Goal: Task Accomplishment & Management: Manage account settings

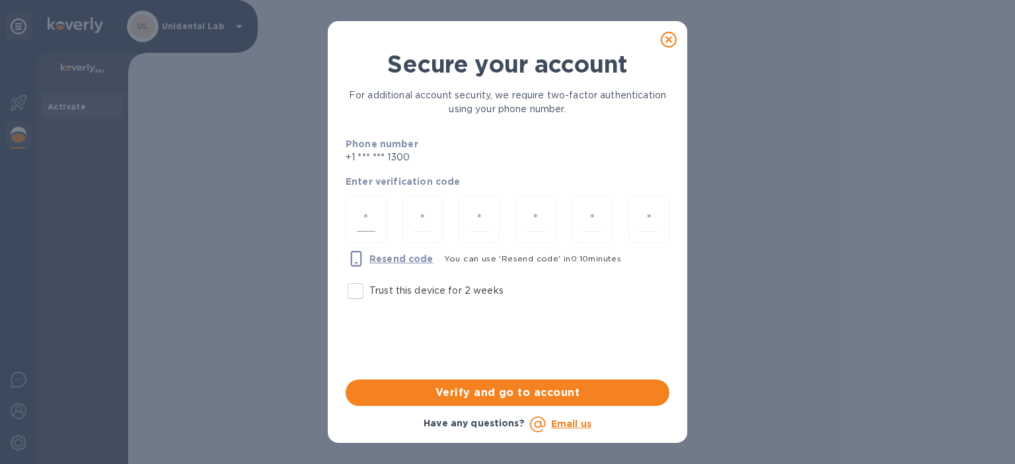
click at [351, 206] on div at bounding box center [366, 219] width 41 height 47
type input "7"
type input "3"
type input "5"
type input "8"
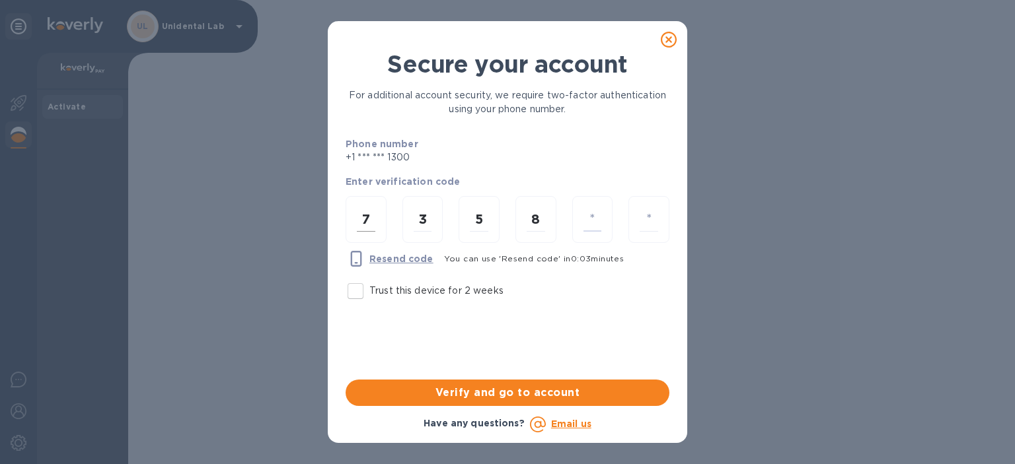
type input "4"
type input "8"
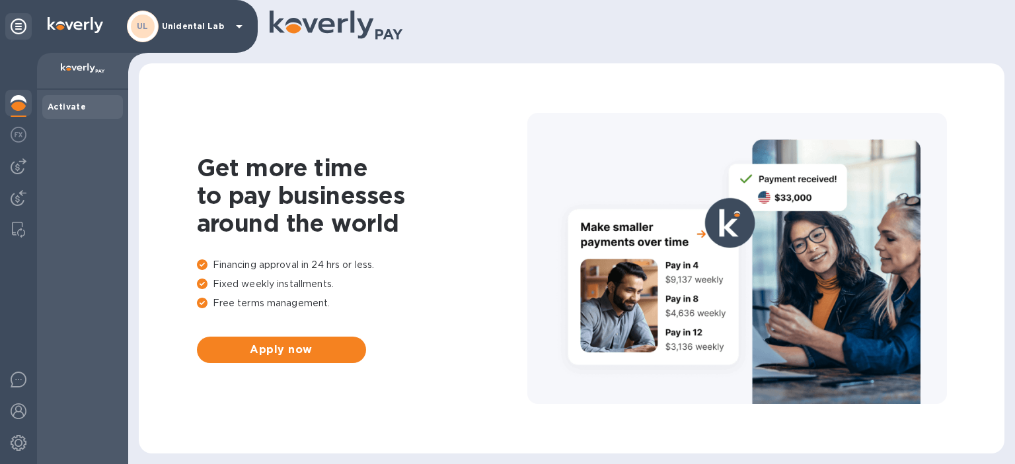
click at [213, 37] on div "UL Unidental Lab" at bounding box center [187, 27] width 120 height 32
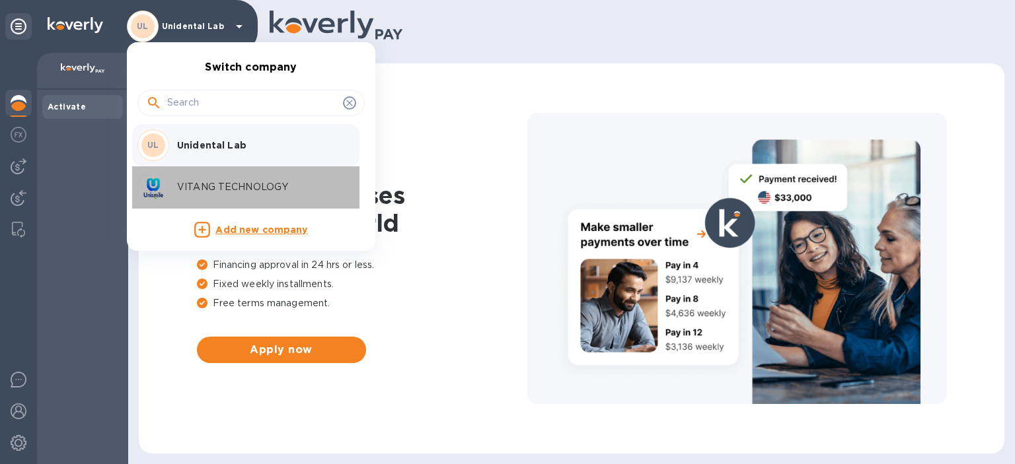
click at [220, 189] on p "VITANG TECHNOLOGY" at bounding box center [260, 187] width 166 height 14
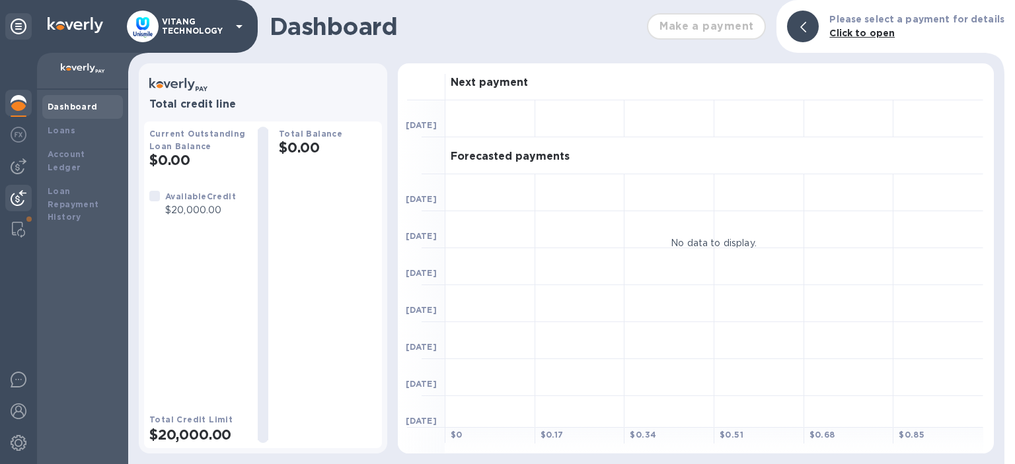
click at [18, 193] on img at bounding box center [19, 198] width 16 height 16
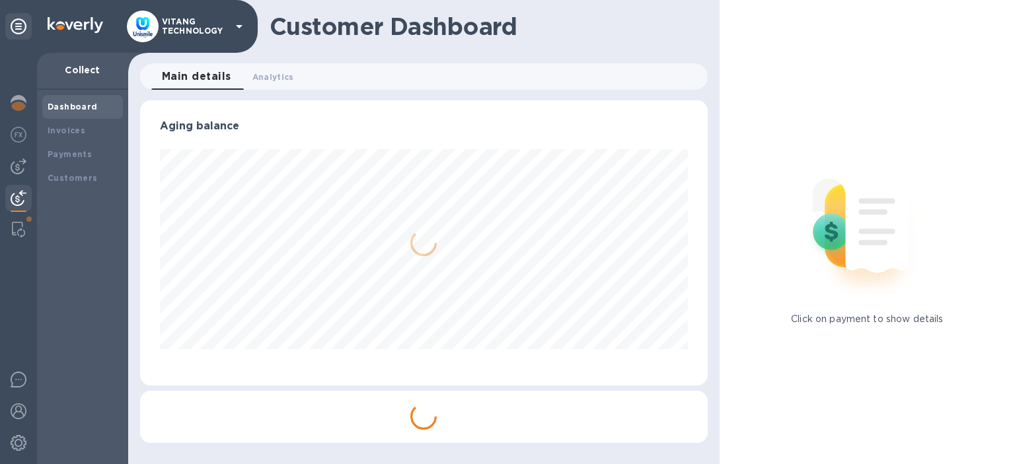
scroll to position [285, 568]
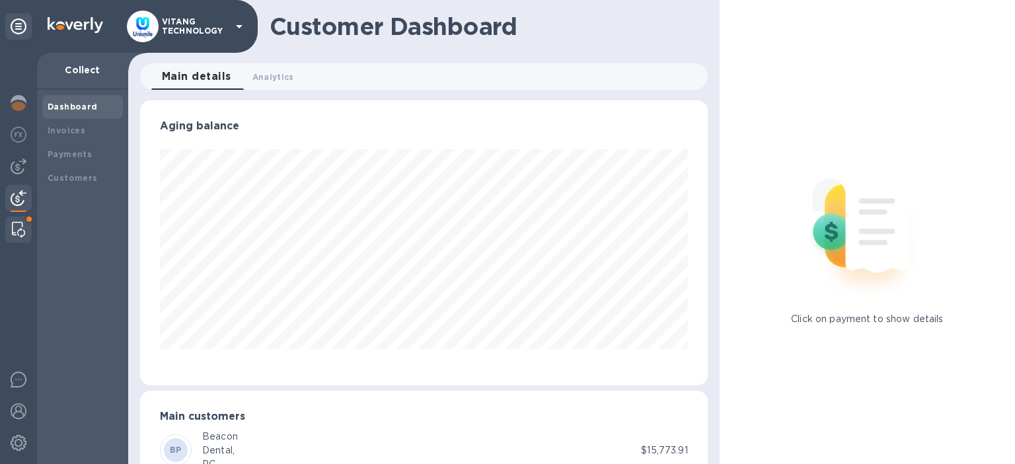
click at [20, 235] on img at bounding box center [18, 230] width 13 height 16
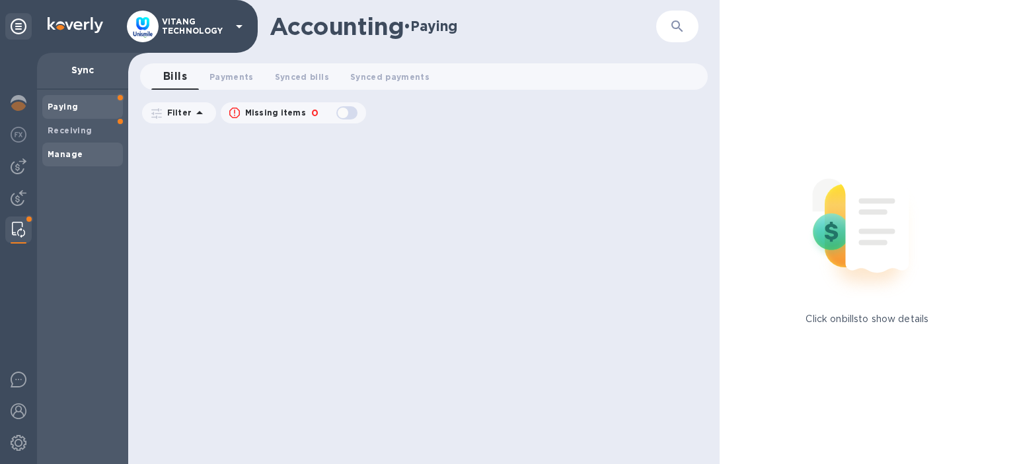
click at [57, 155] on b "Manage" at bounding box center [65, 154] width 35 height 10
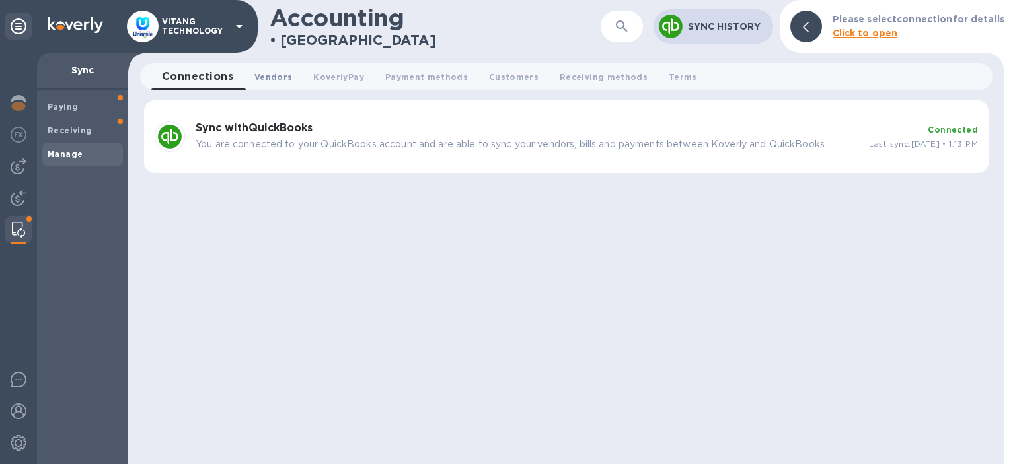
click at [271, 74] on span "Vendors 0" at bounding box center [273, 77] width 38 height 14
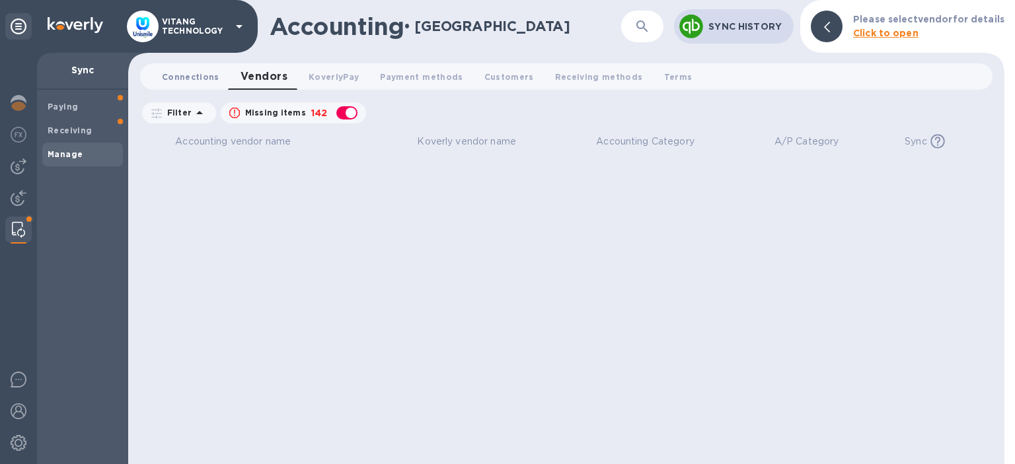
click at [190, 82] on span "Connections 0" at bounding box center [190, 77] width 57 height 14
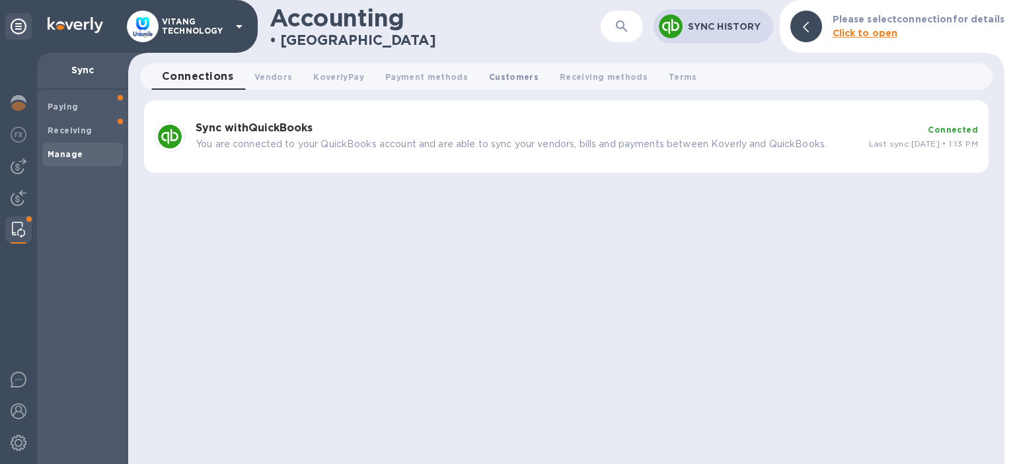
click at [510, 80] on span "Customers 0" at bounding box center [514, 77] width 50 height 14
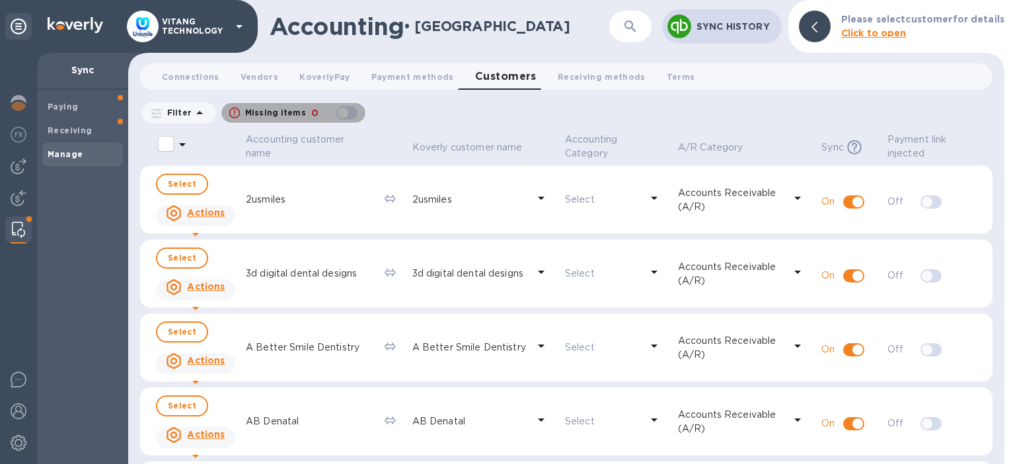
click at [353, 115] on div "button" at bounding box center [347, 113] width 26 height 18
checkbox input "true"
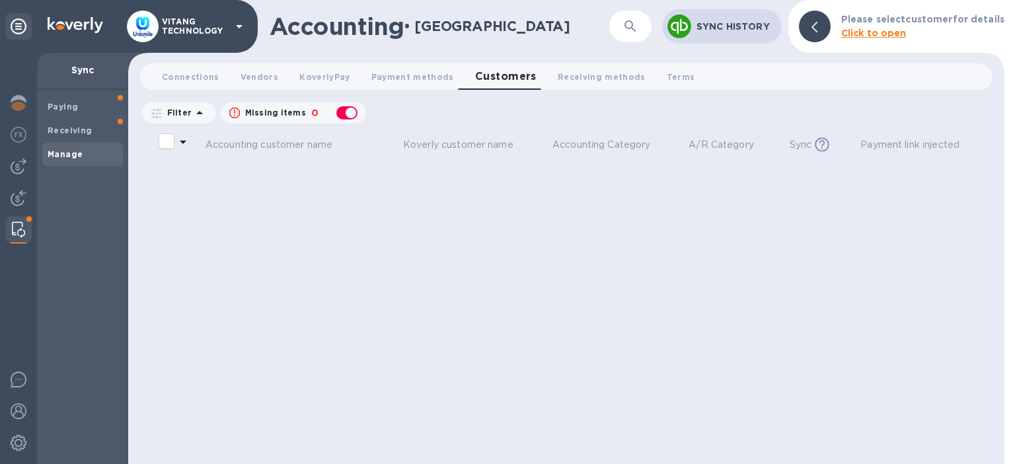
click at [682, 22] on icon at bounding box center [679, 27] width 24 height 24
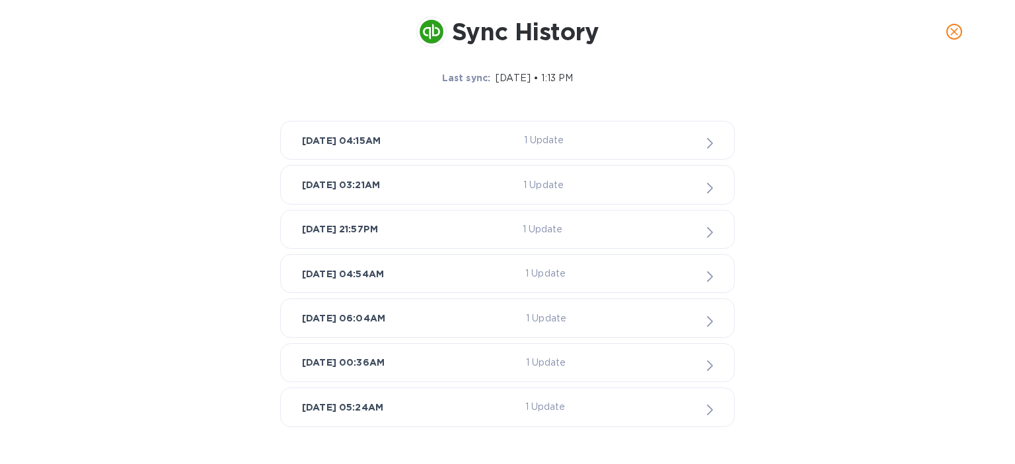
click at [551, 147] on p "1 Update" at bounding box center [544, 140] width 40 height 14
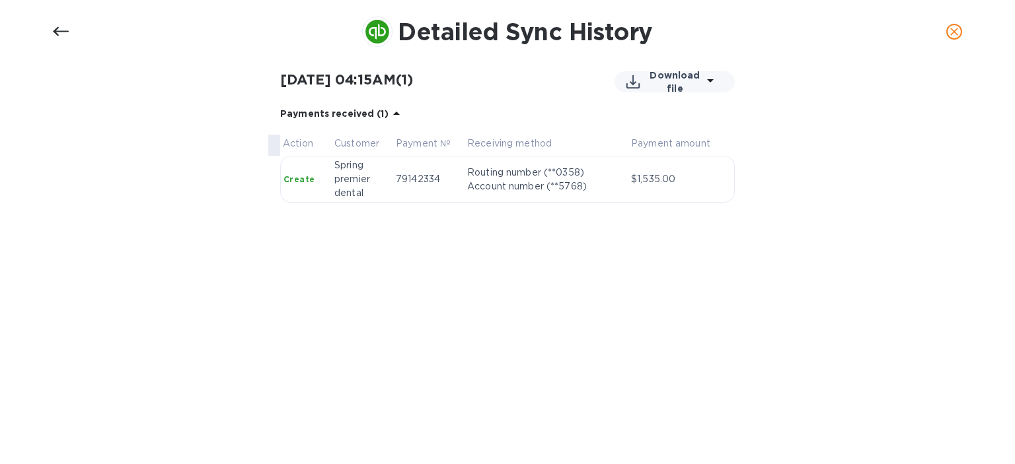
click at [65, 34] on icon at bounding box center [61, 32] width 16 height 16
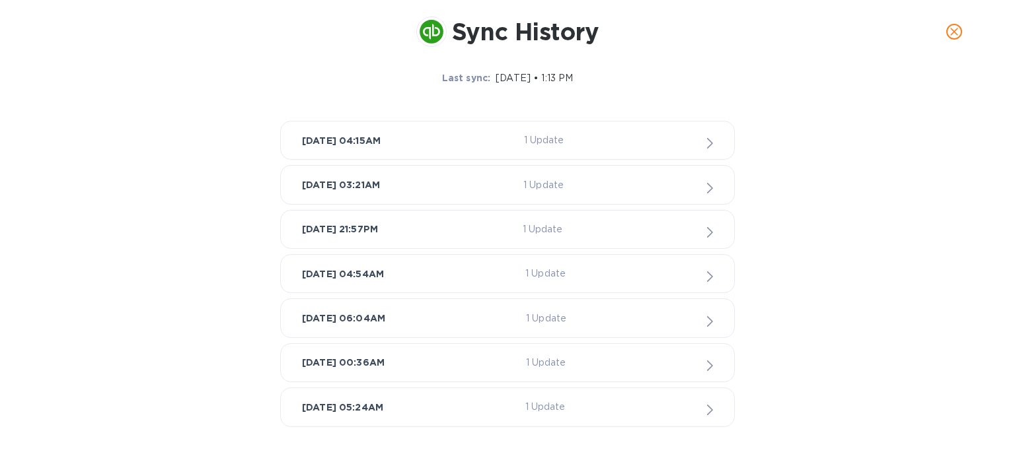
click at [956, 33] on icon "close" at bounding box center [954, 32] width 8 height 8
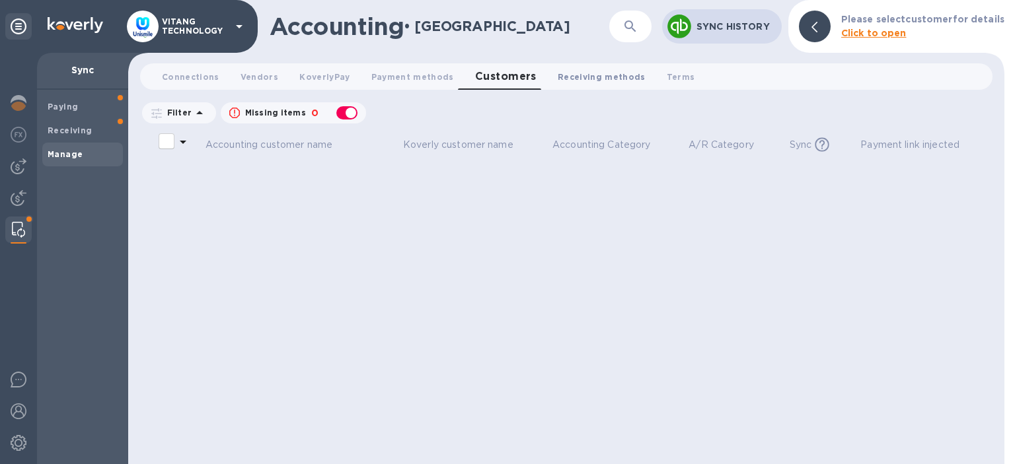
click at [596, 76] on span "Receiving methods 0" at bounding box center [602, 77] width 88 height 14
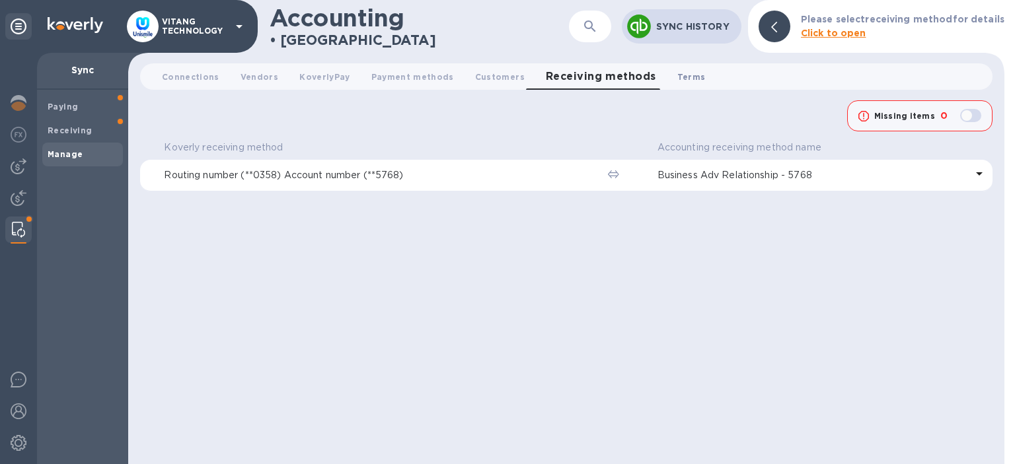
click at [677, 79] on span "Terms 0" at bounding box center [691, 77] width 28 height 14
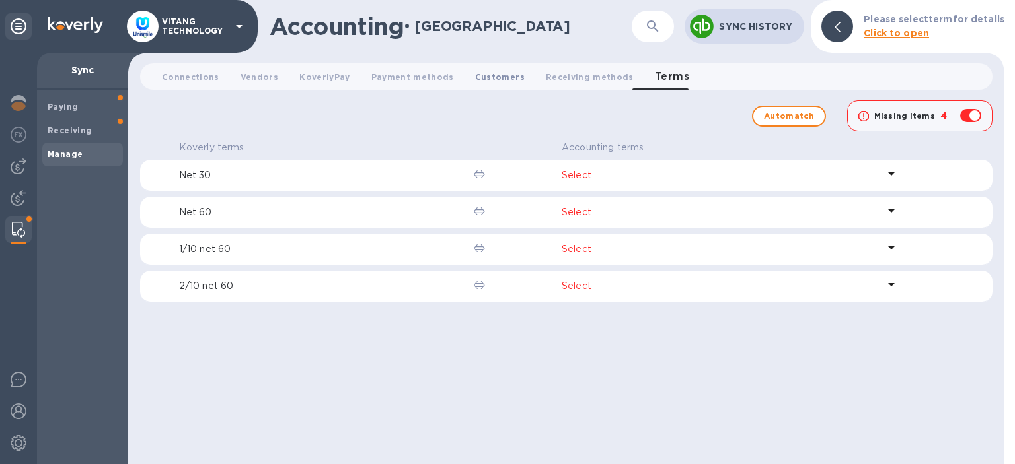
click at [499, 73] on span "Customers 0" at bounding box center [500, 77] width 50 height 14
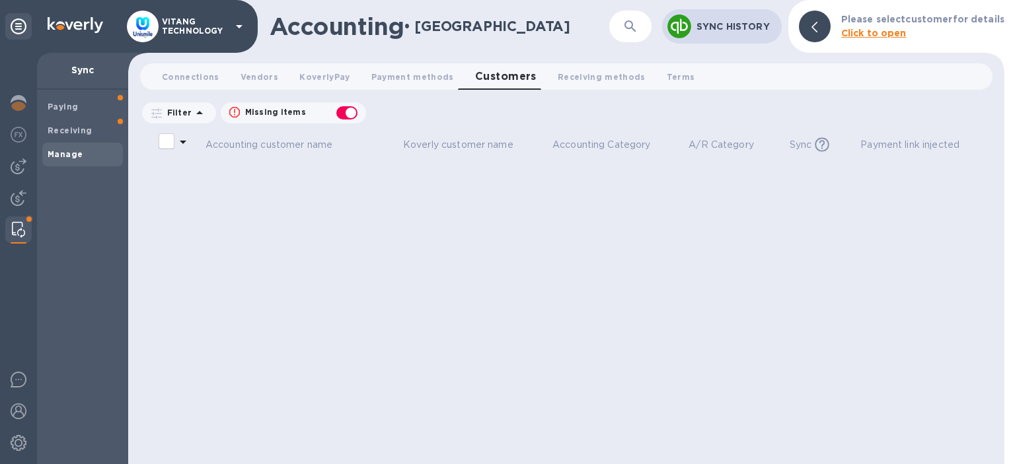
checkbox input "false"
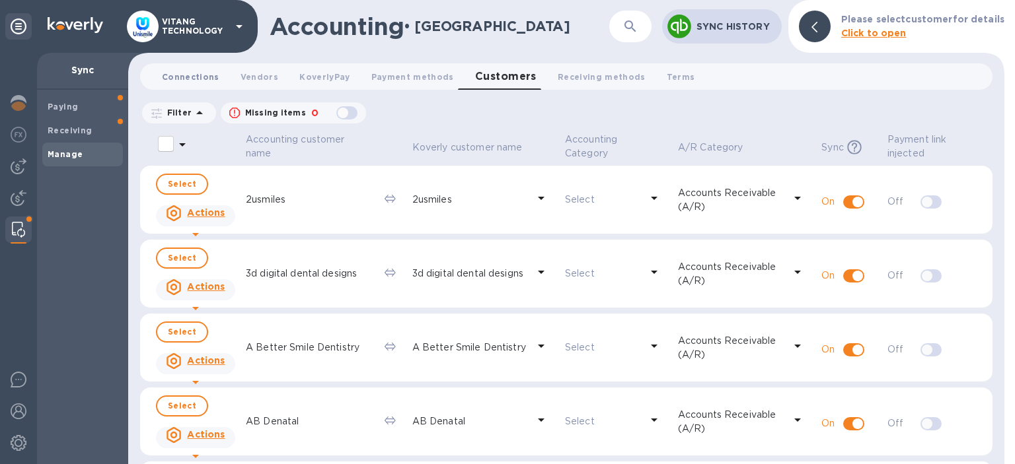
click at [211, 79] on span "Connections 0" at bounding box center [190, 77] width 57 height 14
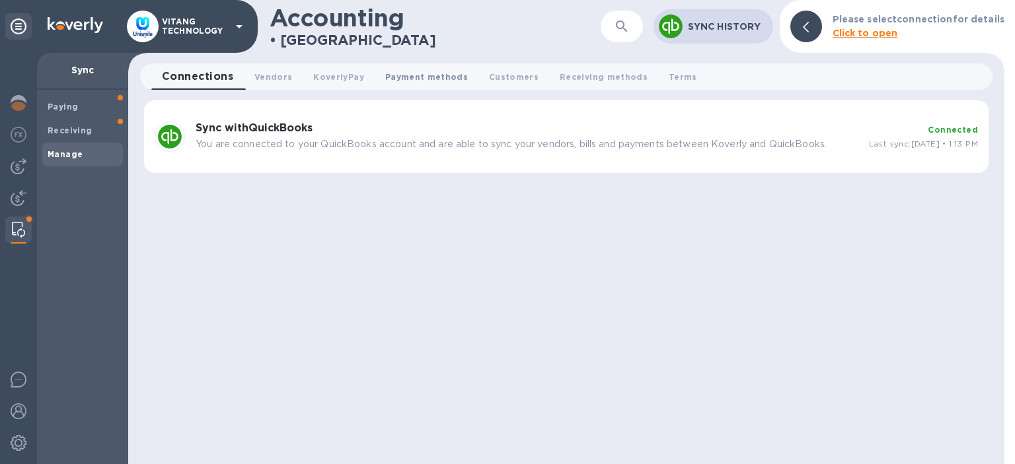
click at [425, 81] on span "Payment methods 0" at bounding box center [426, 77] width 83 height 14
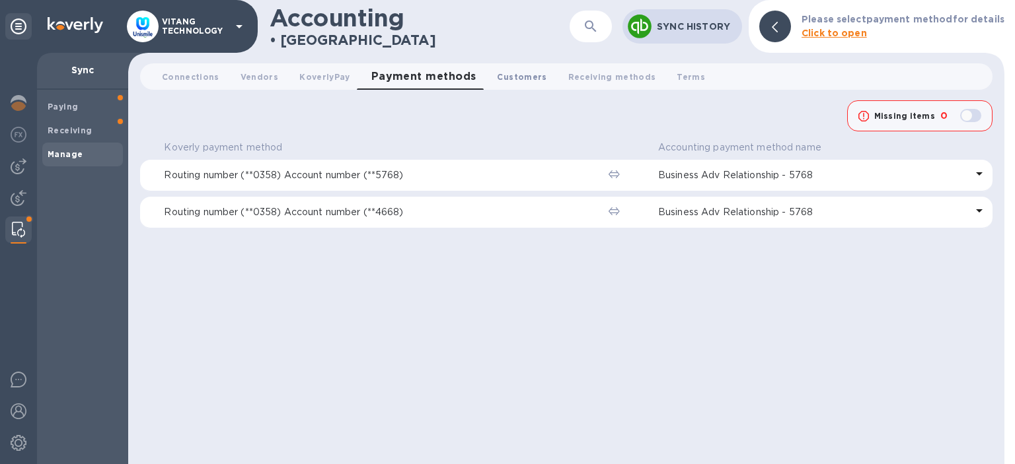
click at [503, 82] on span "Customers 0" at bounding box center [522, 77] width 50 height 14
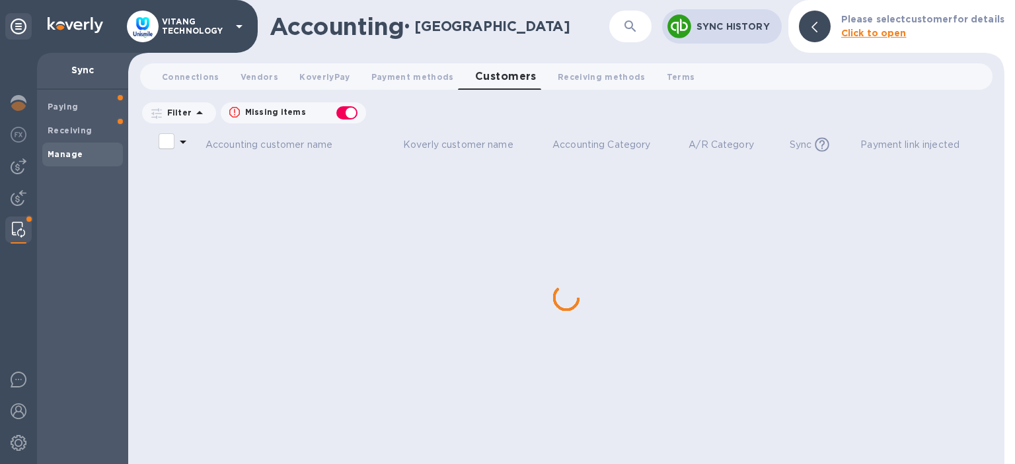
checkbox input "false"
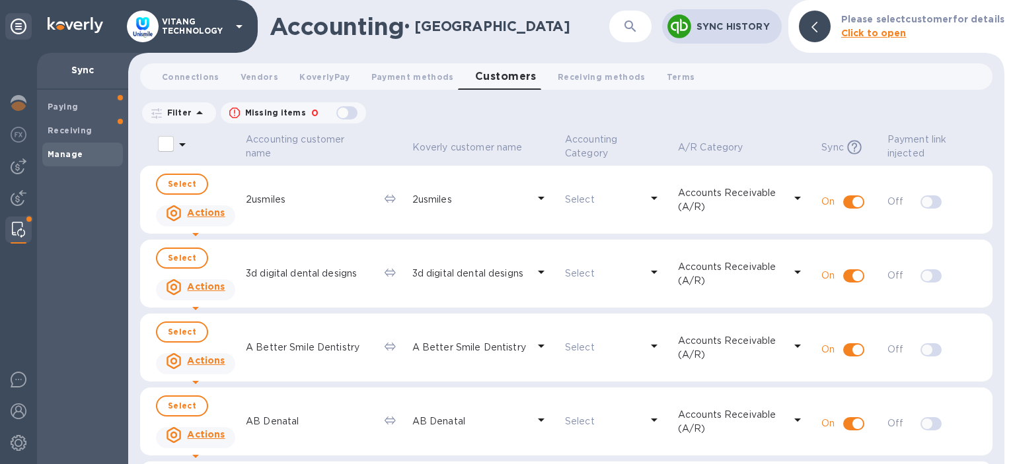
click at [626, 20] on icon "button" at bounding box center [630, 26] width 16 height 16
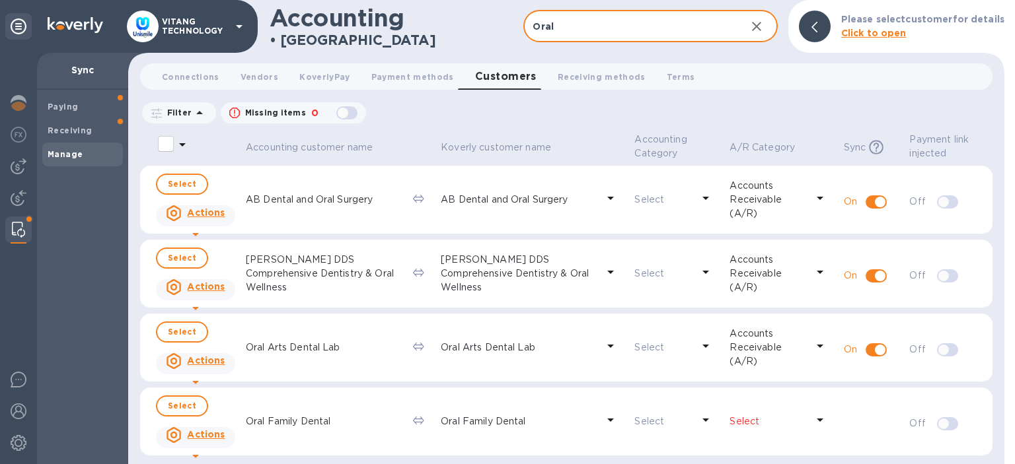
type input "Oral"
click at [346, 114] on div "button" at bounding box center [347, 113] width 26 height 18
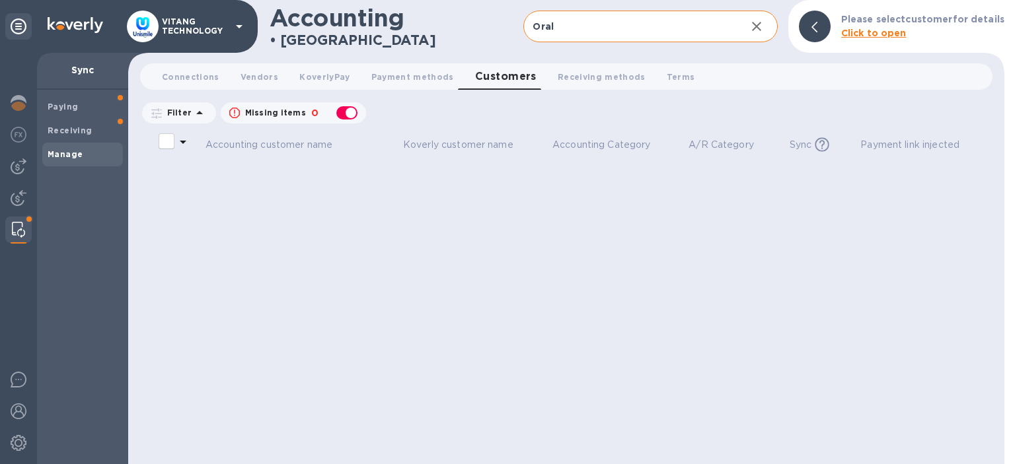
click at [346, 114] on div "button" at bounding box center [347, 113] width 26 height 18
checkbox input "false"
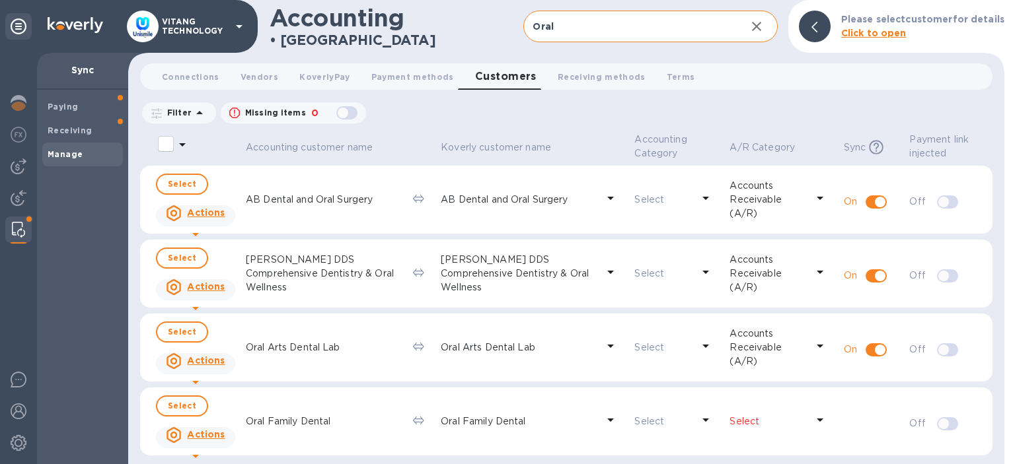
click at [162, 145] on input "select all desserts" at bounding box center [166, 144] width 28 height 28
checkbox input "false"
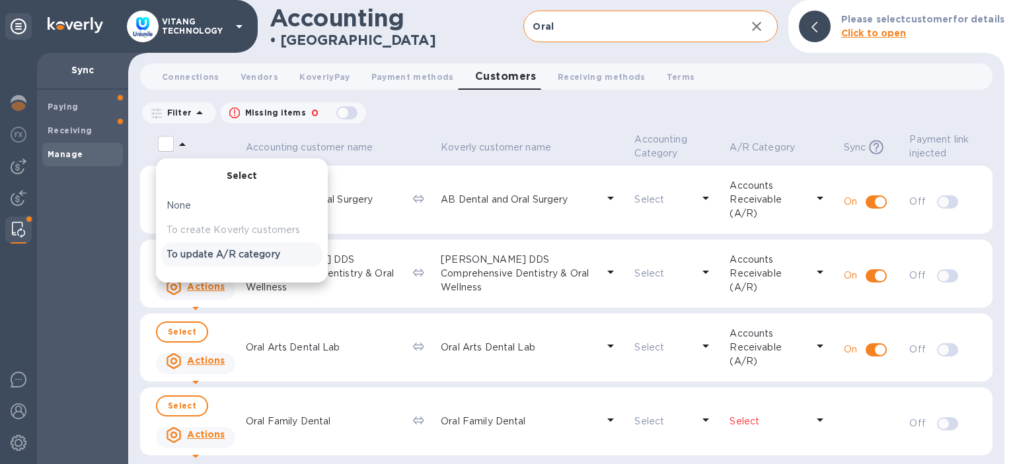
click at [202, 252] on p "To update A/R category" at bounding box center [241, 255] width 151 height 14
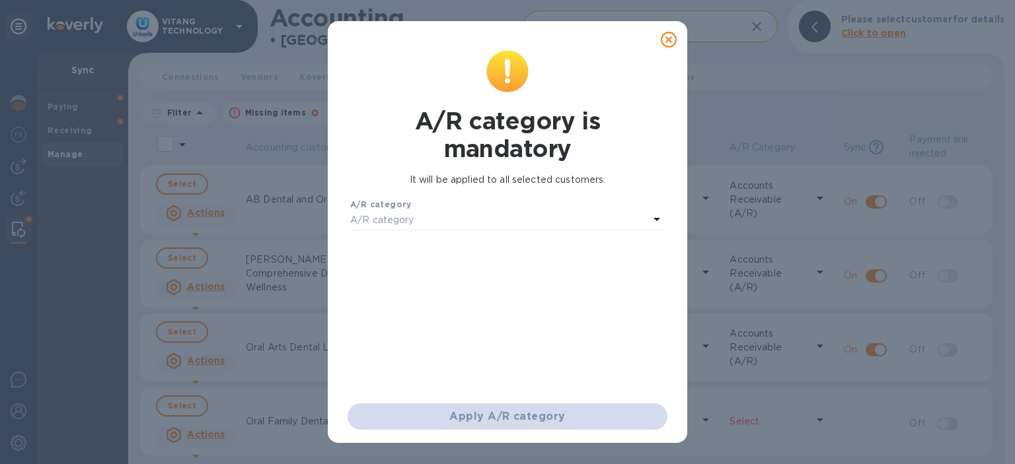
click at [446, 223] on div "A/R category" at bounding box center [499, 220] width 299 height 18
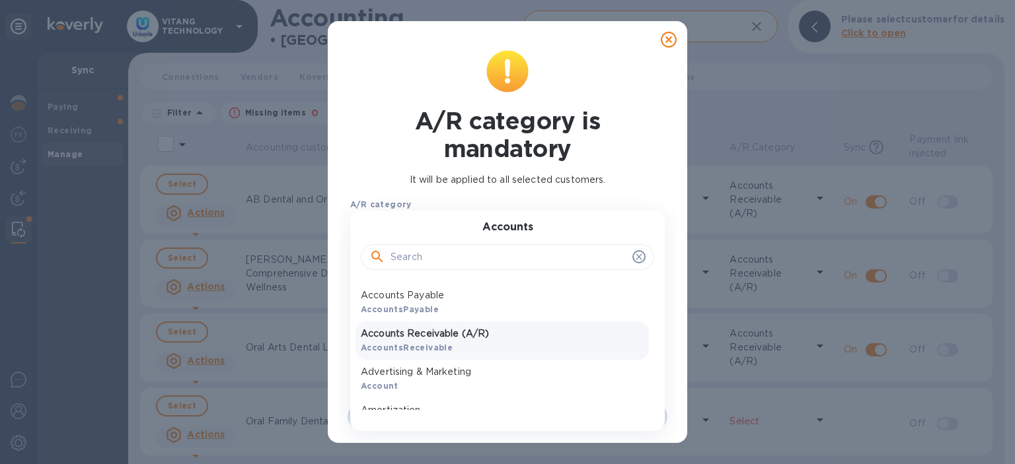
click at [431, 338] on p "Accounts Receivable (A/R)" at bounding box center [502, 334] width 283 height 14
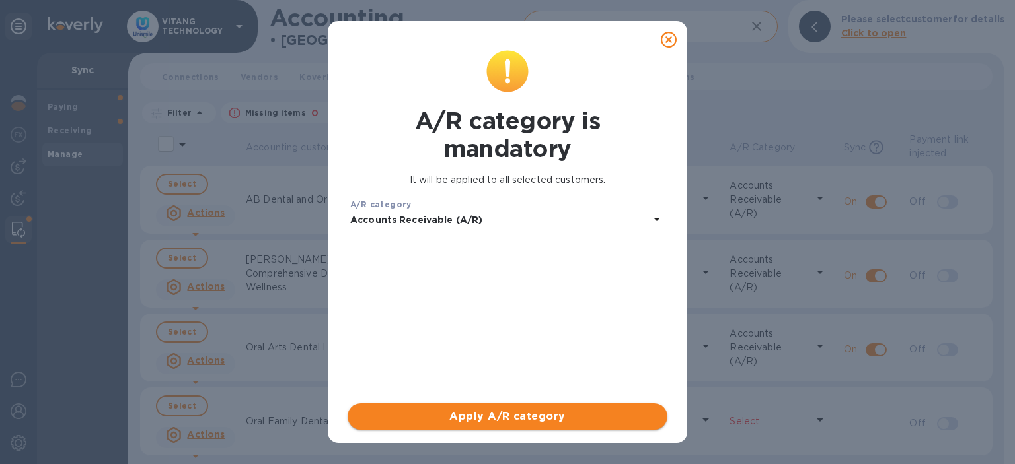
click at [468, 422] on span "Apply A/R category" at bounding box center [507, 417] width 299 height 16
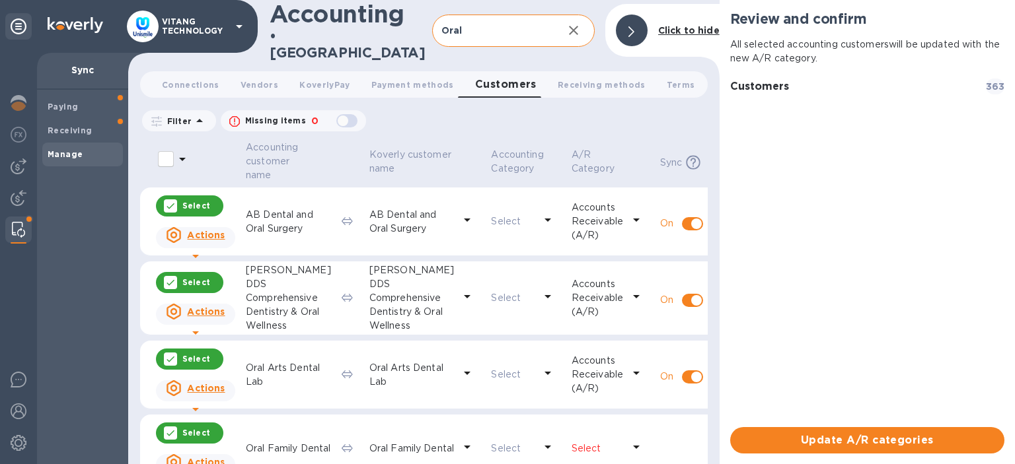
scroll to position [16, 0]
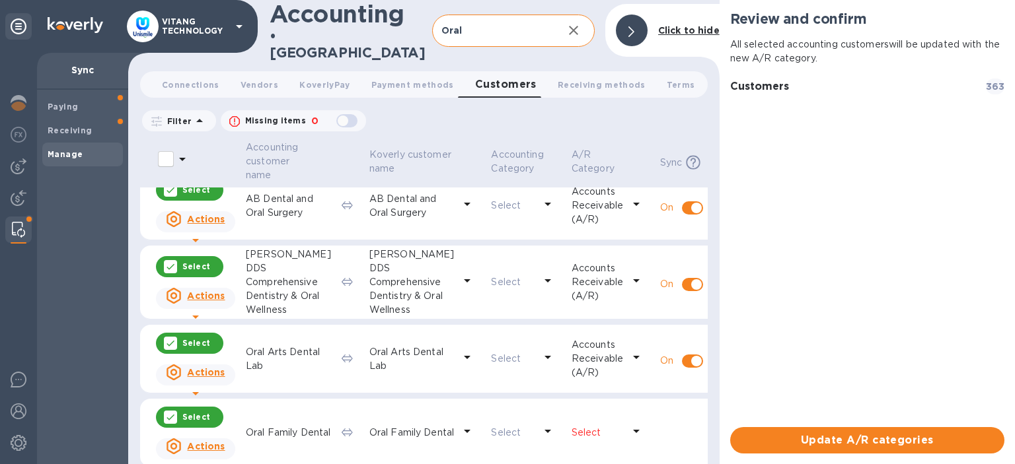
click at [626, 430] on div at bounding box center [636, 433] width 21 height 24
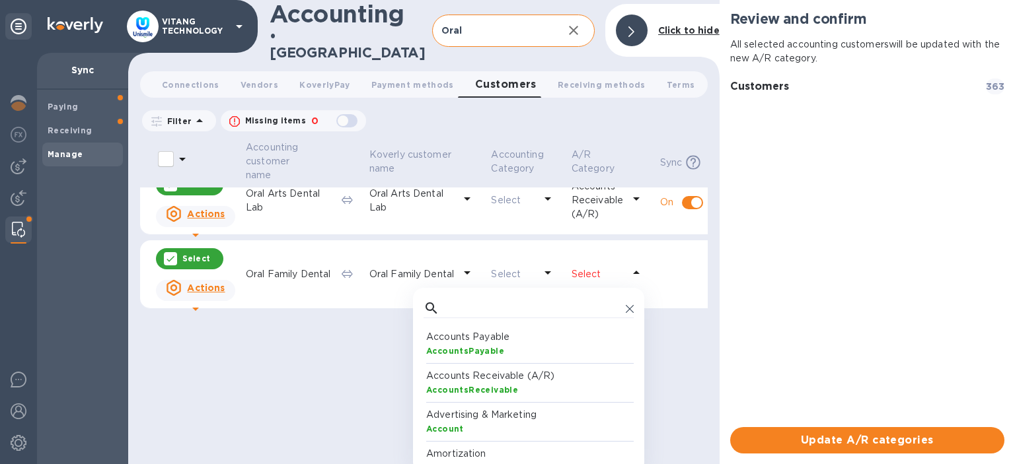
click at [512, 383] on div "AccountsReceivable" at bounding box center [531, 390] width 210 height 14
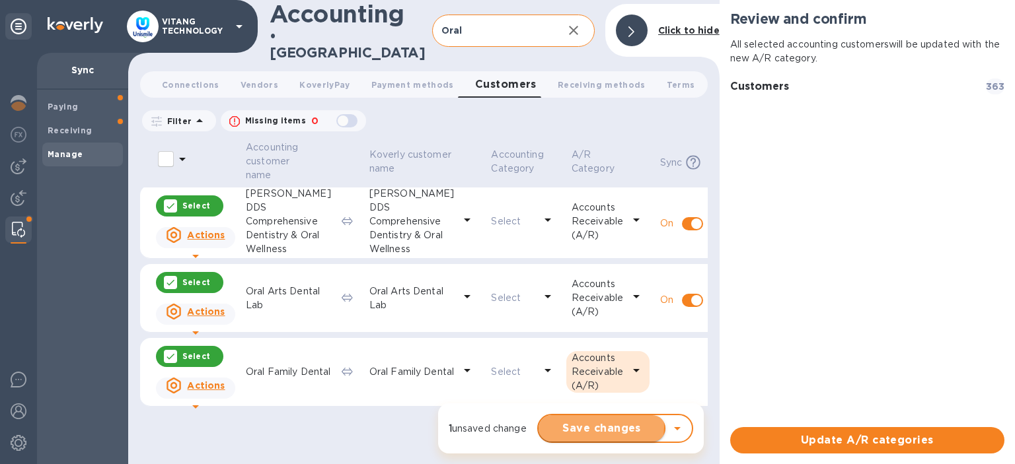
click at [599, 427] on span "Save changes" at bounding box center [602, 429] width 106 height 16
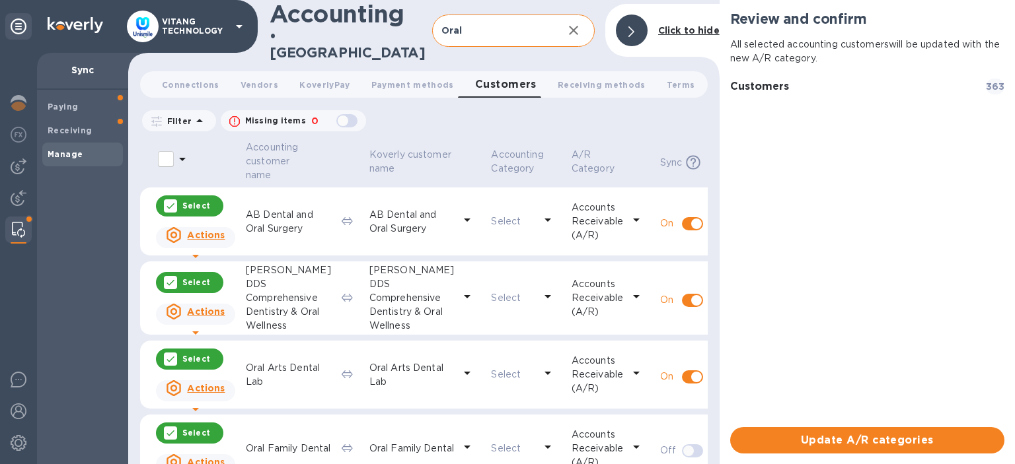
scroll to position [16, 0]
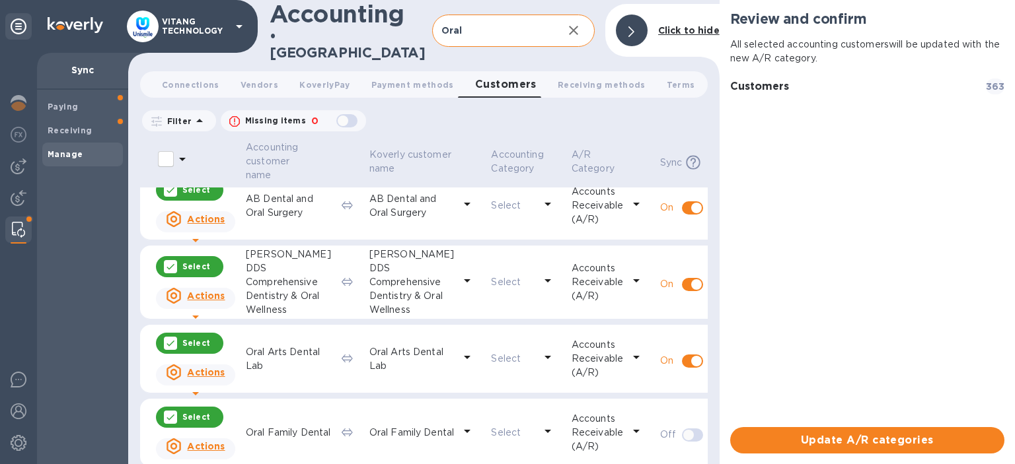
click at [674, 428] on input "checkbox" at bounding box center [688, 435] width 67 height 22
checkbox input "false"
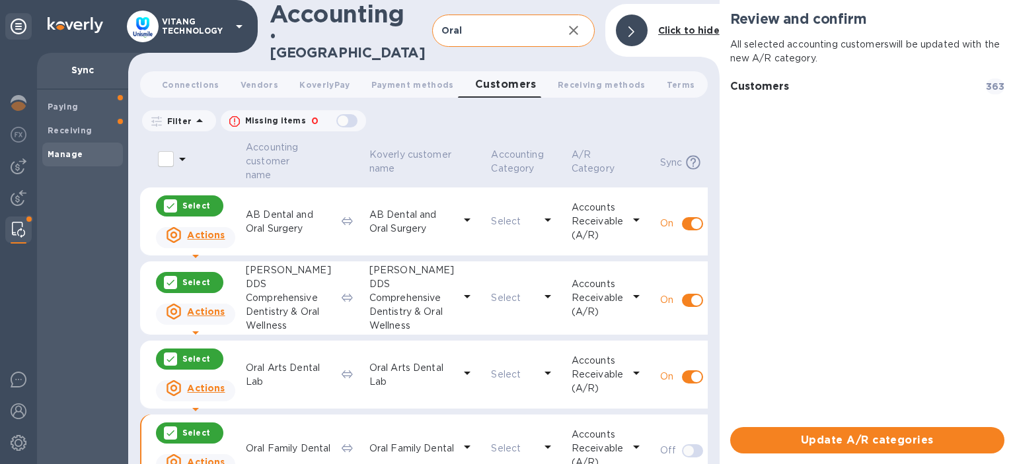
click at [623, 17] on div at bounding box center [632, 31] width 32 height 32
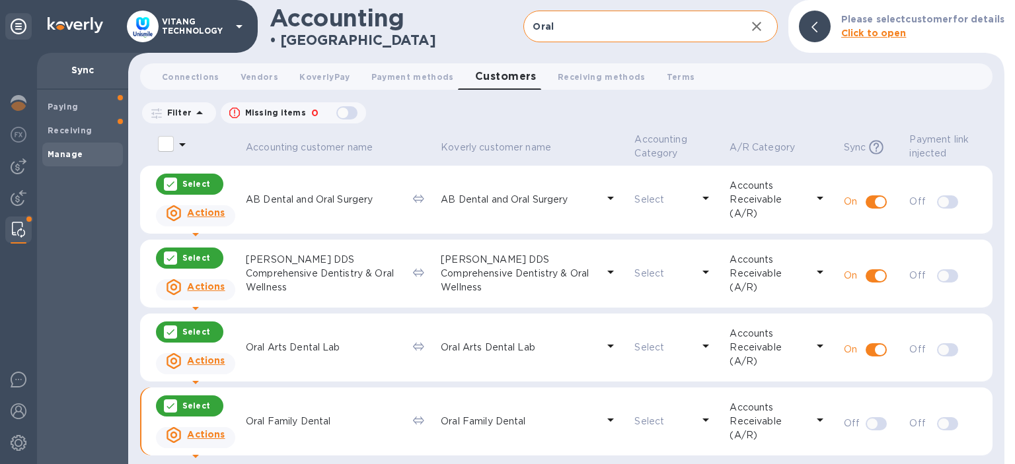
click at [432, 133] on th at bounding box center [422, 148] width 28 height 35
click at [159, 143] on input "select all desserts" at bounding box center [166, 144] width 28 height 28
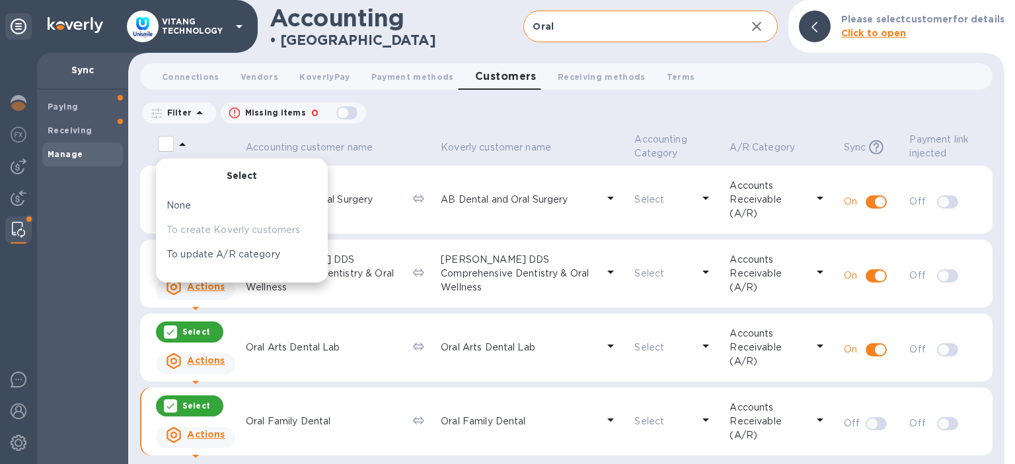
click at [159, 143] on input "select all desserts" at bounding box center [166, 144] width 28 height 28
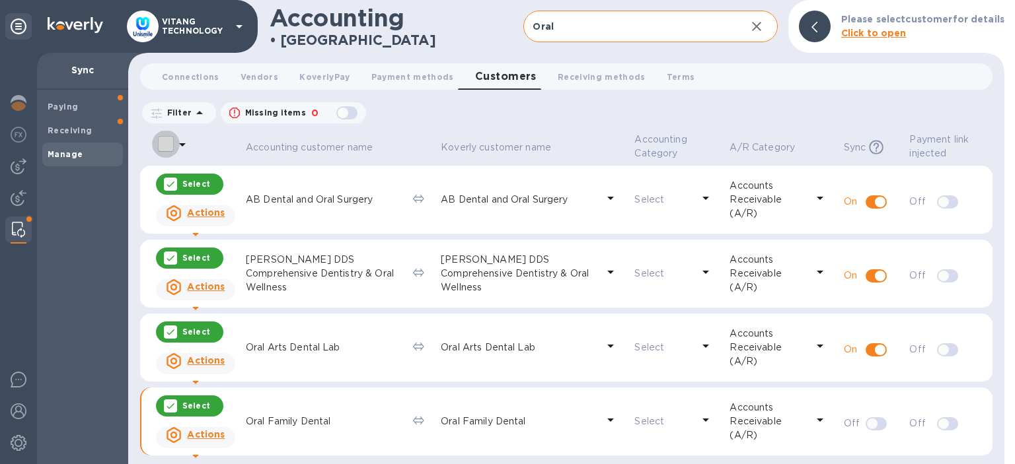
click at [159, 143] on input "select all desserts" at bounding box center [166, 144] width 28 height 28
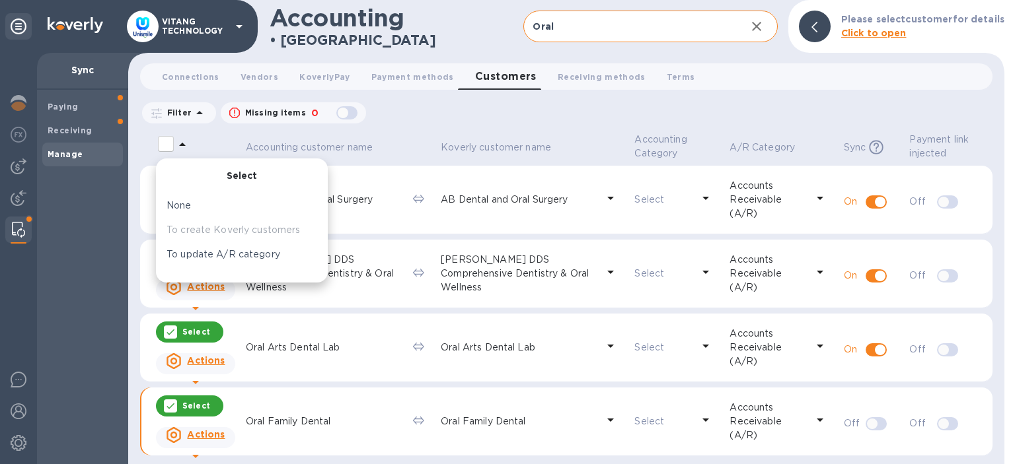
click at [159, 143] on input "select all desserts" at bounding box center [166, 144] width 28 height 28
checkbox input "false"
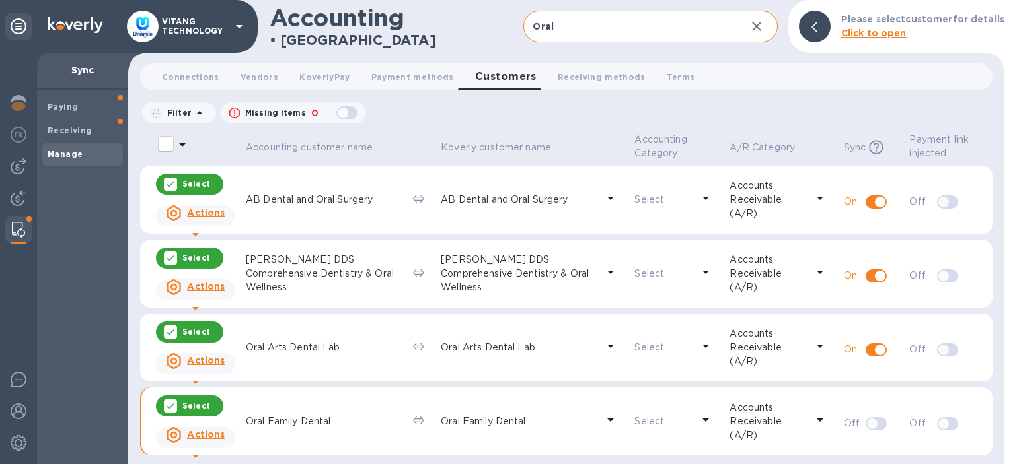
click at [166, 184] on icon at bounding box center [170, 184] width 11 height 11
click at [164, 247] on div "Select" at bounding box center [196, 258] width 90 height 32
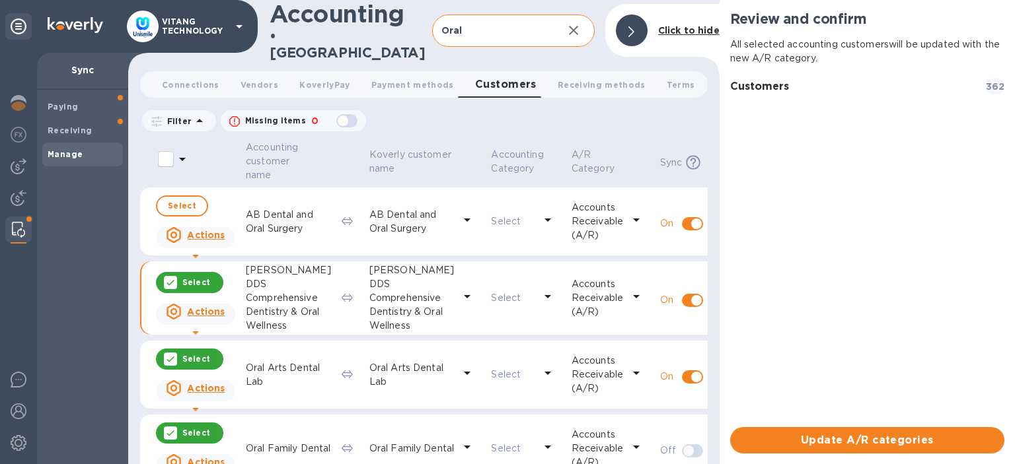
click at [168, 277] on icon at bounding box center [170, 282] width 11 height 11
click at [168, 357] on div at bounding box center [170, 359] width 13 height 13
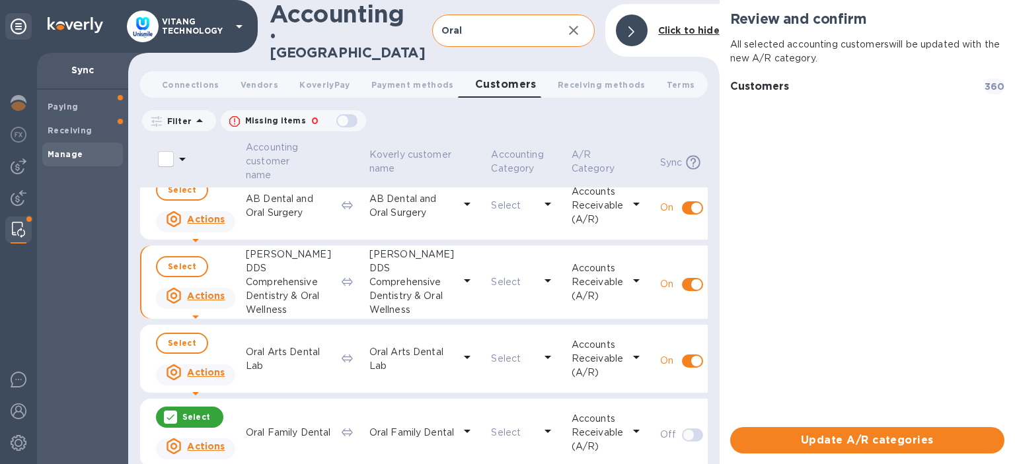
click at [174, 412] on icon at bounding box center [170, 417] width 11 height 11
click at [644, 30] on div at bounding box center [632, 31] width 32 height 32
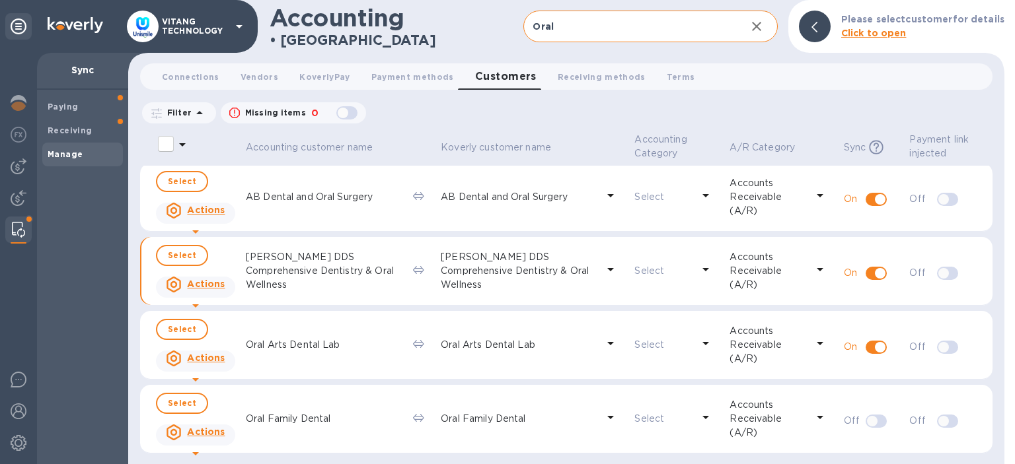
scroll to position [0, 0]
click at [872, 431] on input "checkbox" at bounding box center [871, 424] width 67 height 22
checkbox input "false"
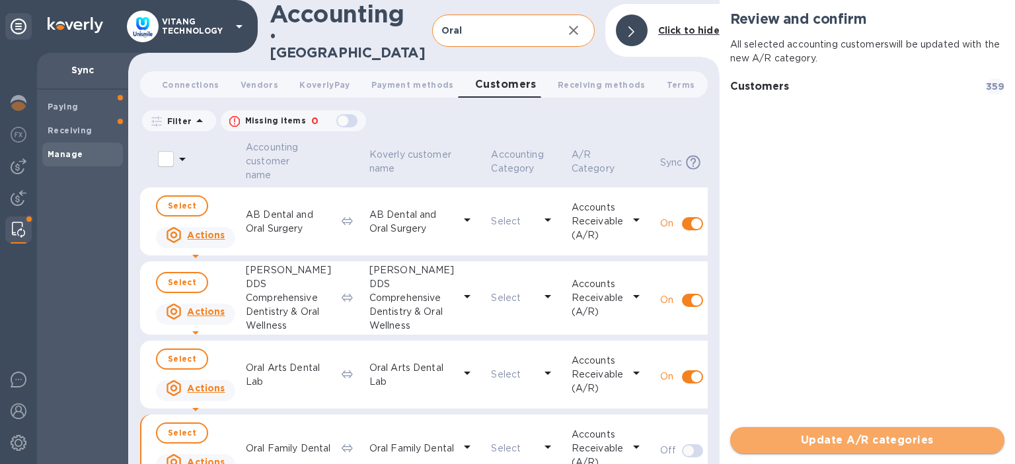
click at [844, 443] on span "Update A/R categories" at bounding box center [867, 441] width 253 height 16
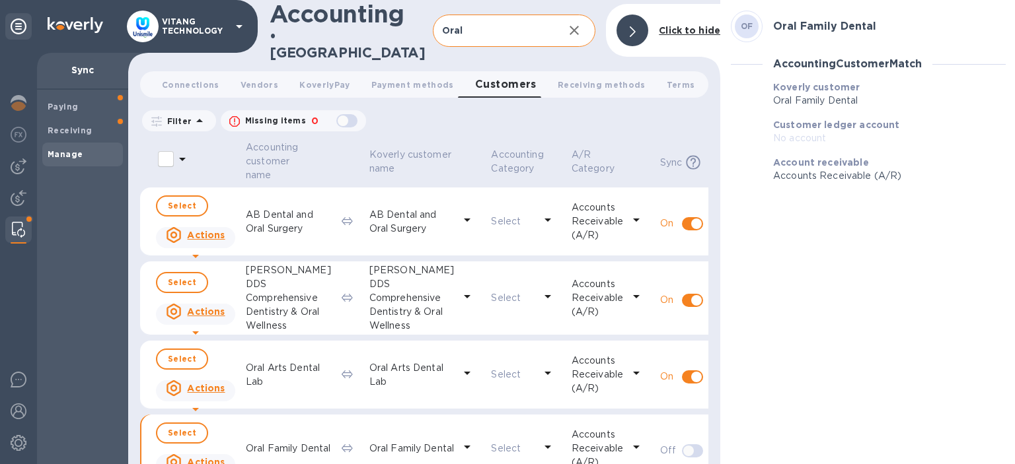
click at [634, 34] on div at bounding box center [632, 31] width 32 height 32
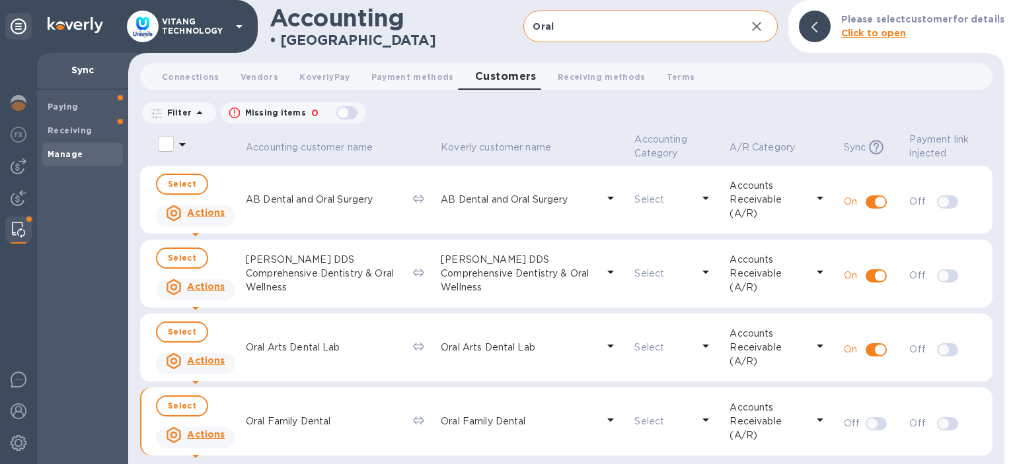
click at [749, 22] on icon "button" at bounding box center [757, 26] width 16 height 16
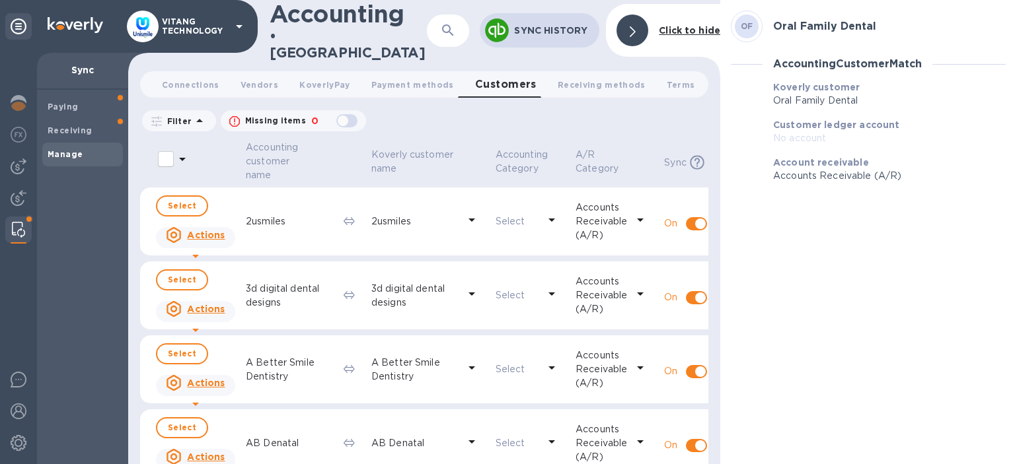
click at [645, 30] on div at bounding box center [632, 30] width 42 height 42
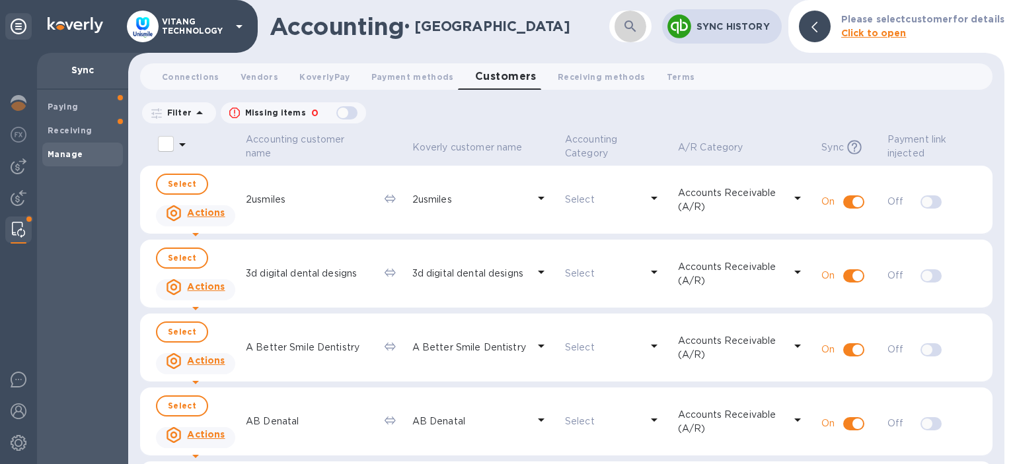
click at [622, 20] on icon "button" at bounding box center [630, 26] width 16 height 16
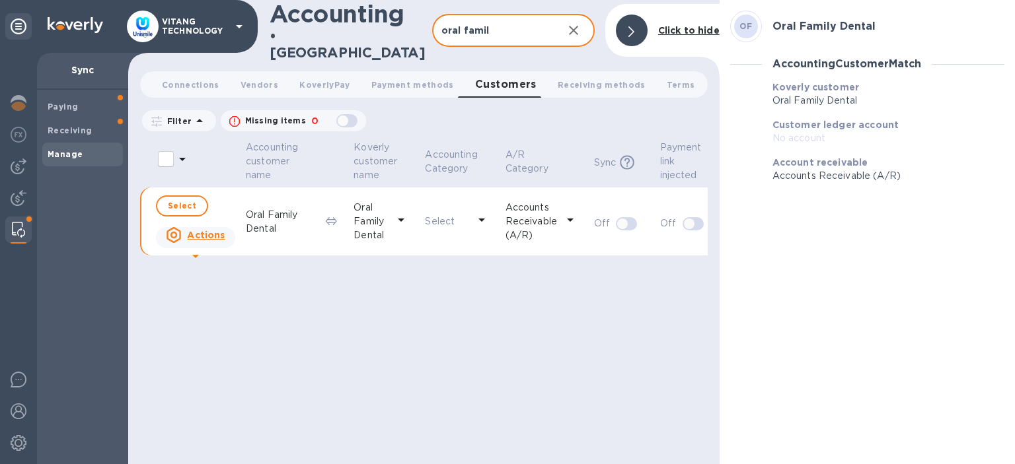
type input "oral famil"
click at [446, 221] on div "Select" at bounding box center [446, 221] width 48 height 19
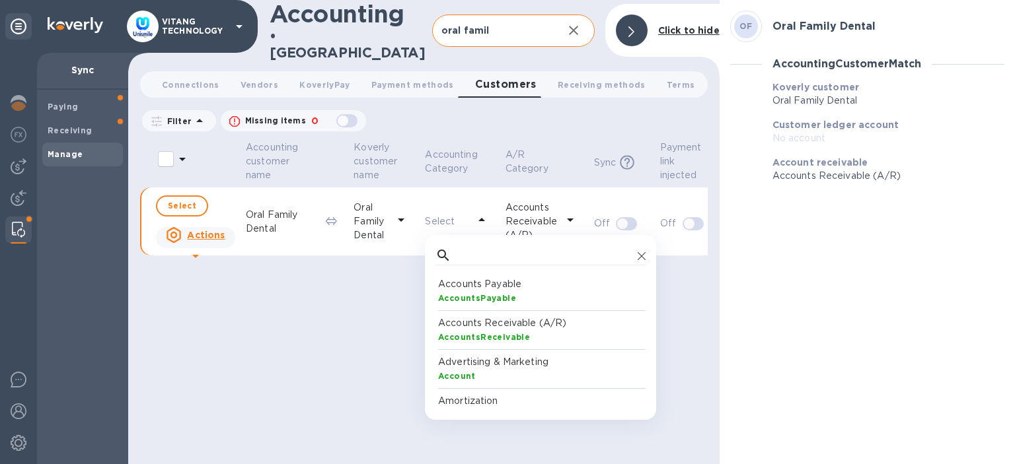
scroll to position [132, 210]
click at [476, 332] on b "AccountsReceivable" at bounding box center [484, 337] width 92 height 10
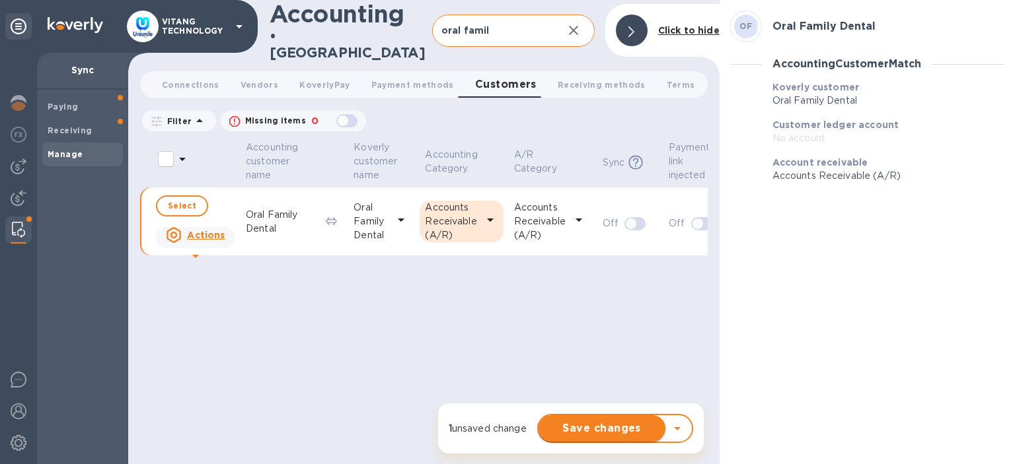
click at [610, 435] on span "Save changes" at bounding box center [602, 429] width 106 height 16
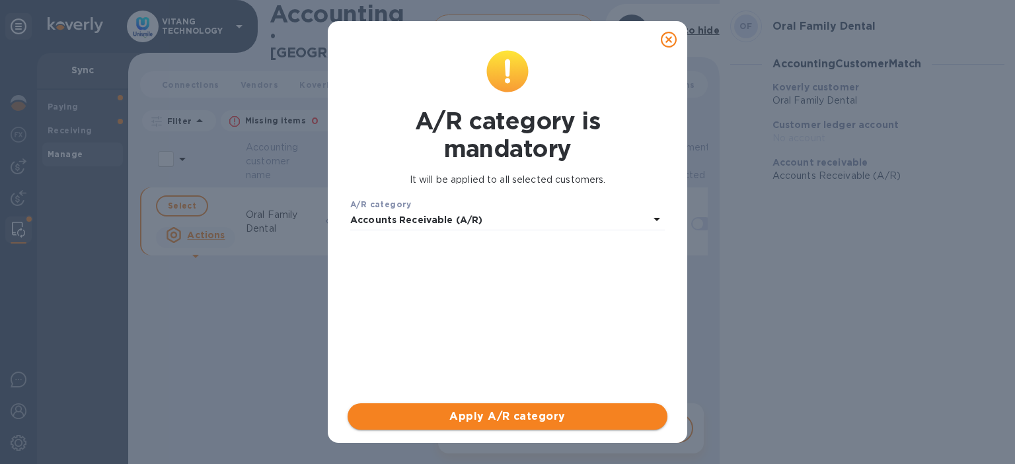
click at [534, 407] on button "Apply A/R category" at bounding box center [508, 417] width 320 height 26
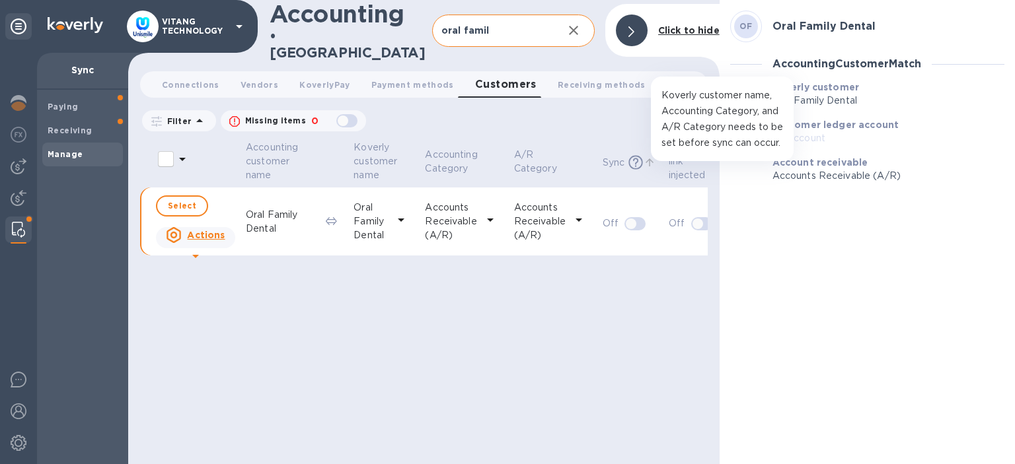
click at [632, 156] on icon at bounding box center [635, 162] width 15 height 15
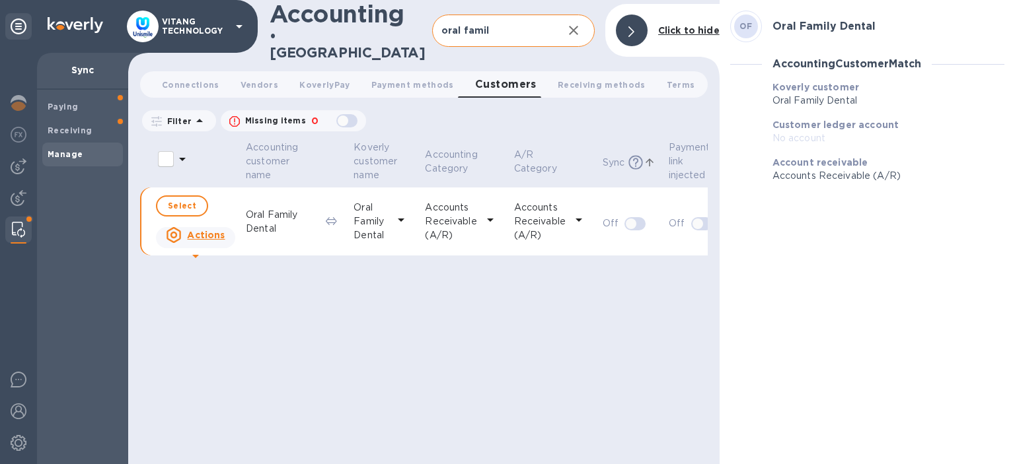
click at [633, 218] on input "checkbox" at bounding box center [630, 224] width 67 height 22
checkbox input "false"
click at [205, 236] on p "Actions" at bounding box center [206, 235] width 38 height 13
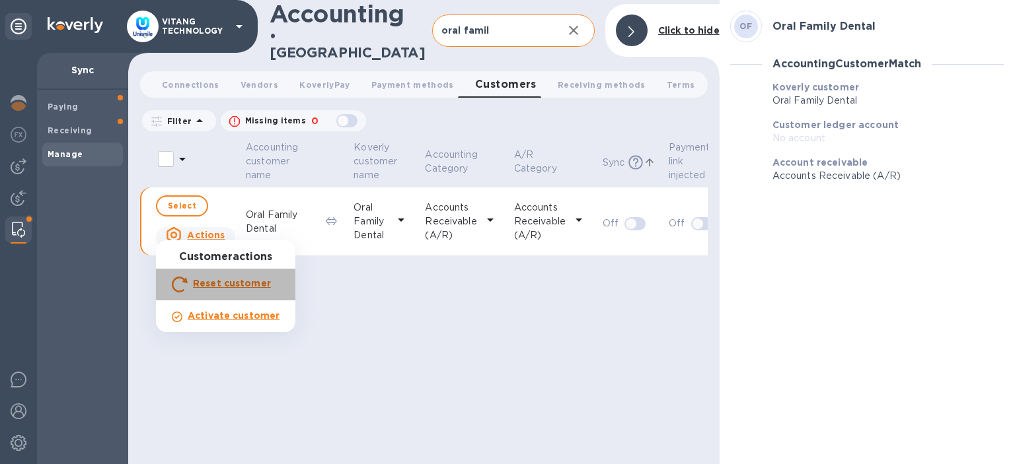
click at [197, 287] on b "Reset customer" at bounding box center [232, 283] width 78 height 11
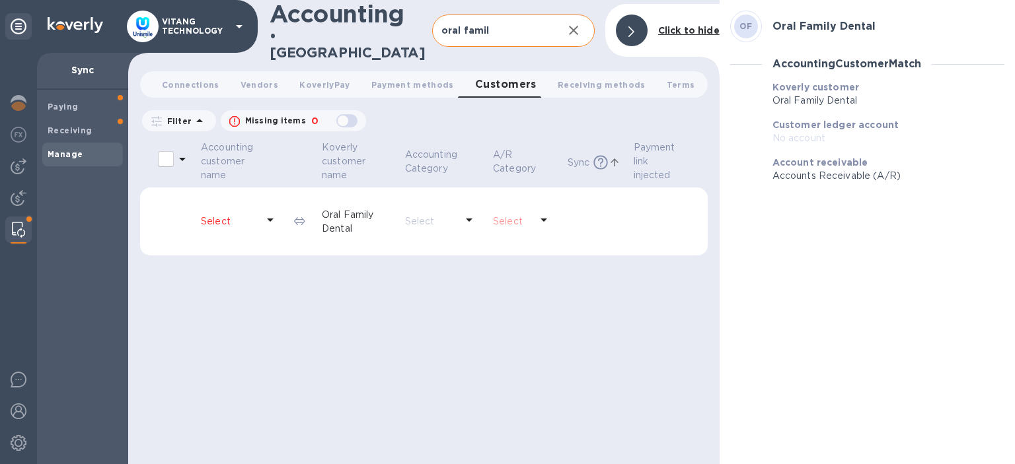
click at [223, 223] on div "Select" at bounding box center [239, 221] width 83 height 24
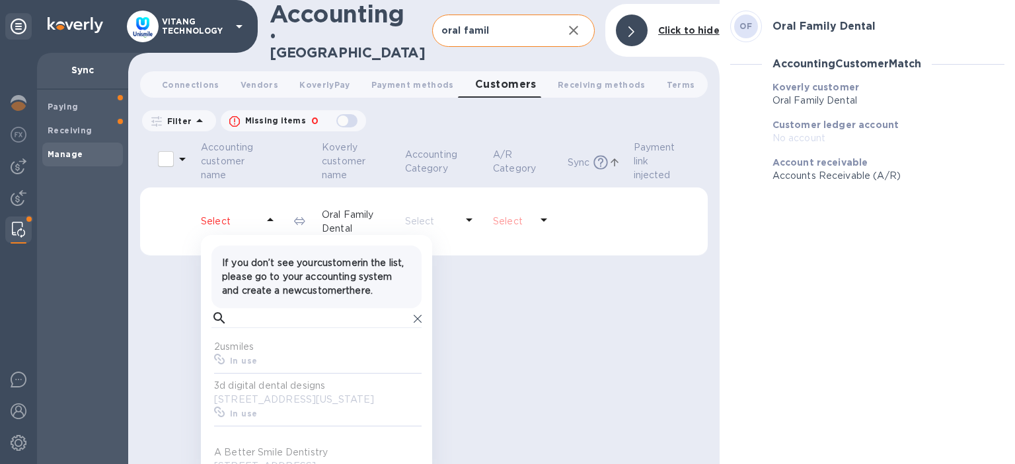
scroll to position [132, 209]
click at [266, 326] on input "text" at bounding box center [321, 319] width 176 height 20
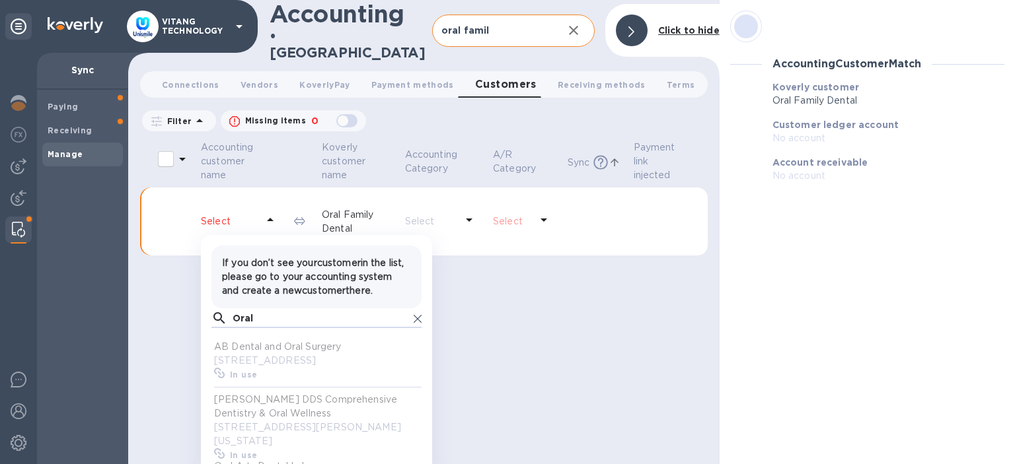
scroll to position [121, 0]
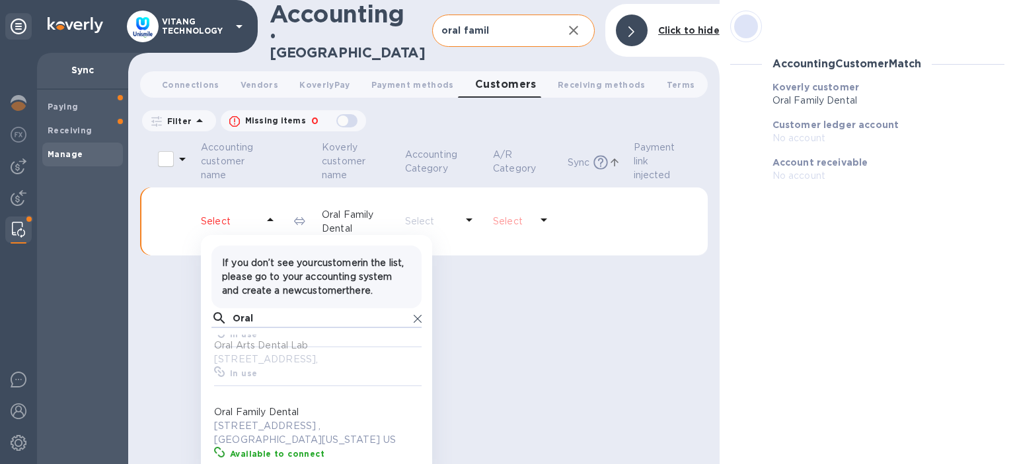
type input "Oral"
click at [270, 420] on p "Oral Family Dental" at bounding box center [319, 413] width 210 height 14
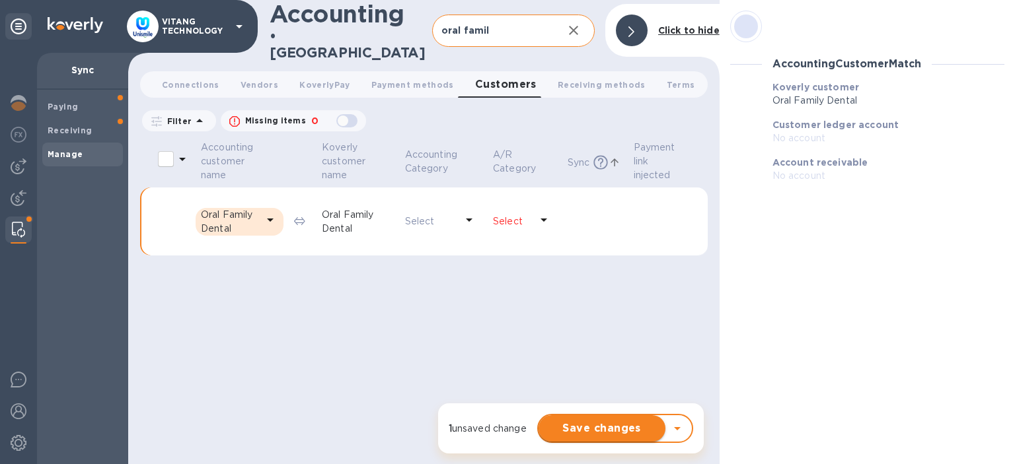
click at [583, 429] on span "Save changes" at bounding box center [602, 429] width 106 height 16
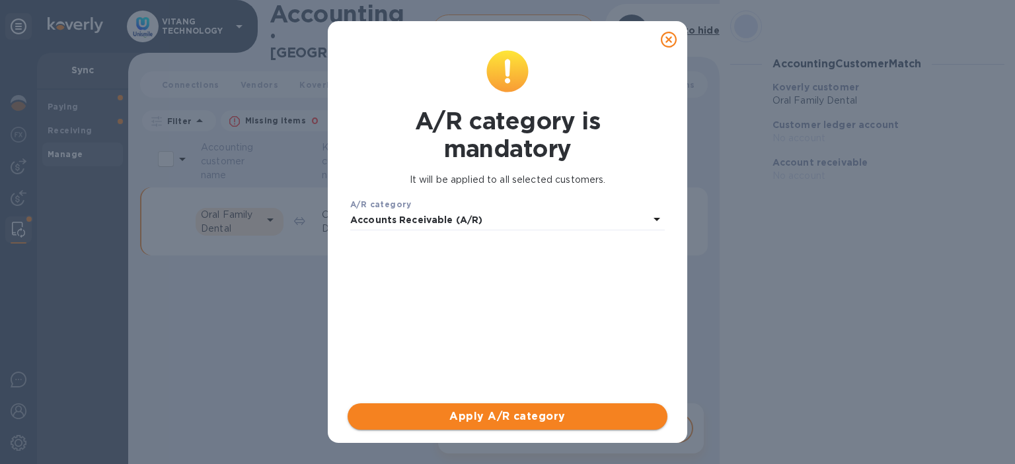
click at [450, 416] on span "Apply A/R category" at bounding box center [507, 417] width 299 height 16
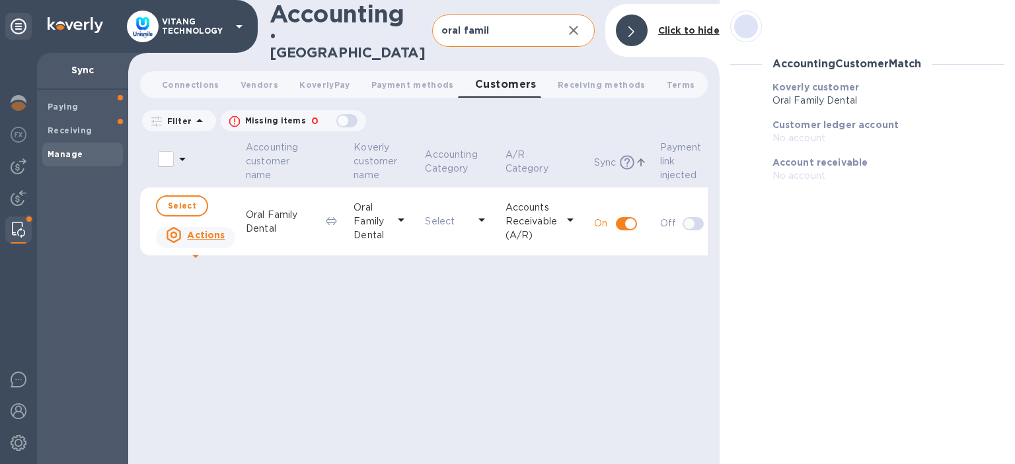
click at [188, 240] on div "Actions" at bounding box center [195, 235] width 64 height 21
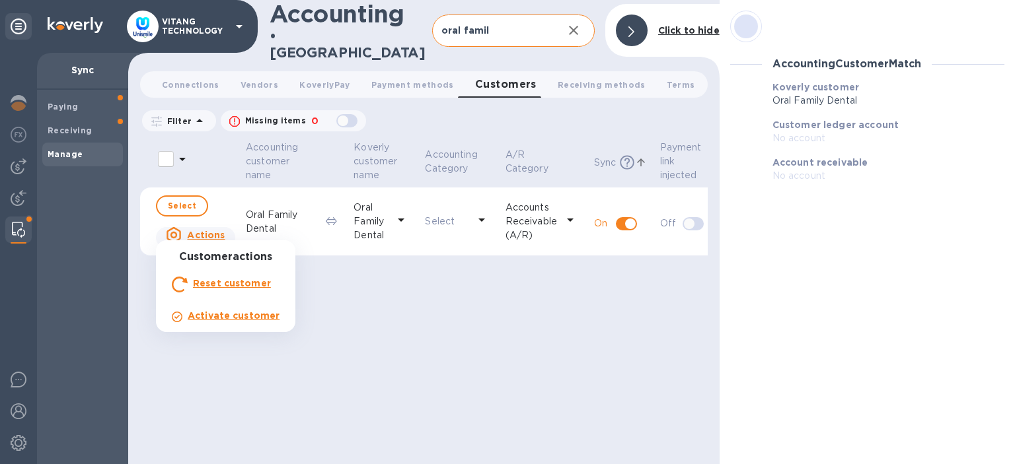
click at [190, 322] on p "Activate customer" at bounding box center [234, 316] width 92 height 14
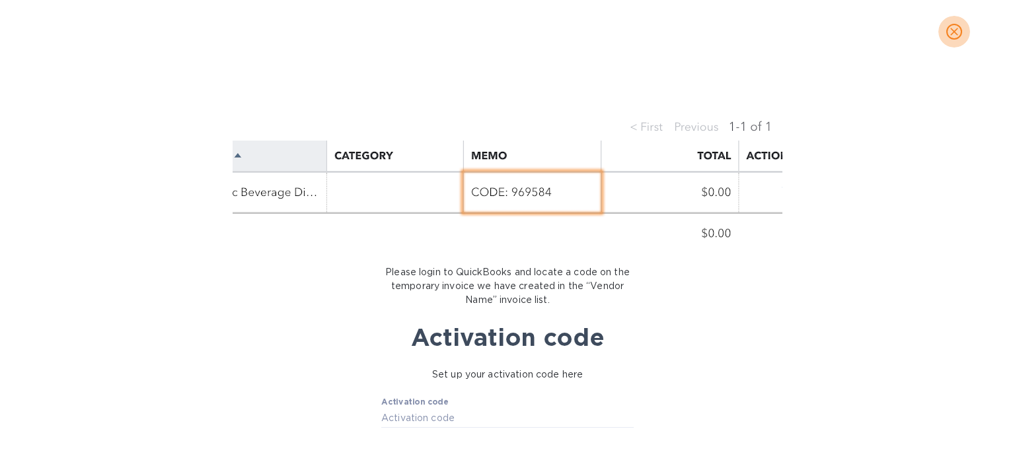
click at [959, 31] on icon "close" at bounding box center [953, 31] width 13 height 13
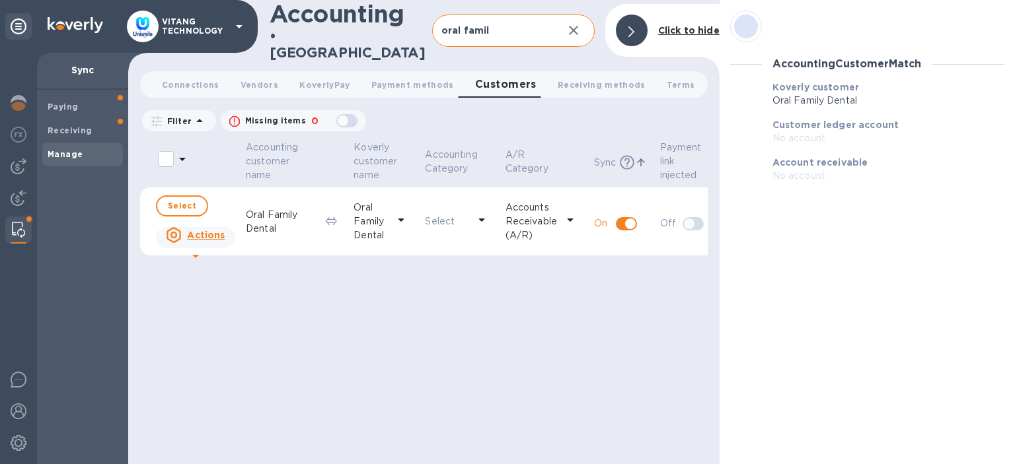
click at [468, 215] on p "Select" at bounding box center [446, 222] width 43 height 14
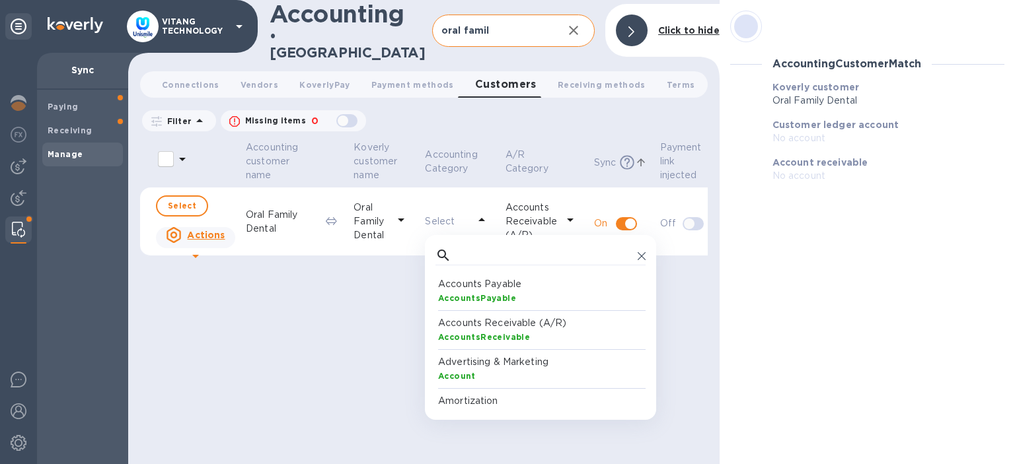
scroll to position [132, 210]
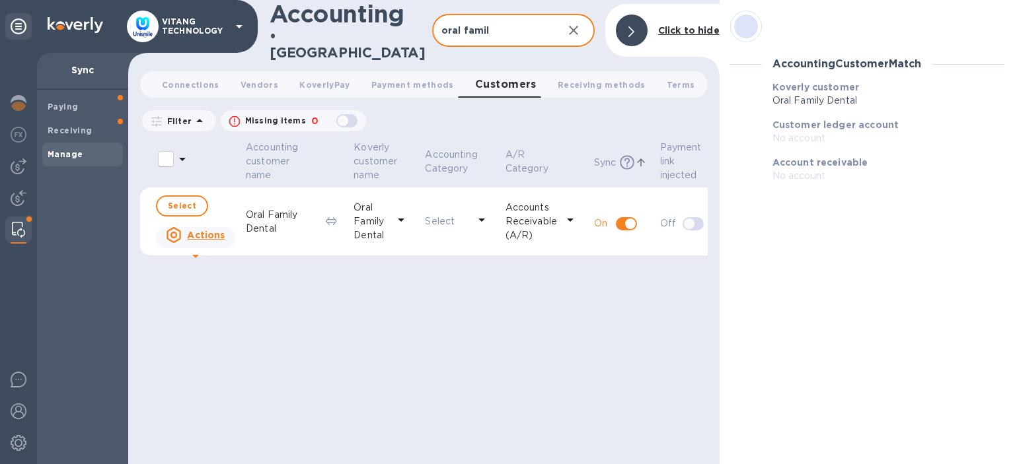
drag, startPoint x: 506, startPoint y: 36, endPoint x: 305, endPoint y: 4, distance: 203.3
click at [432, 15] on input "oral famil" at bounding box center [492, 31] width 120 height 32
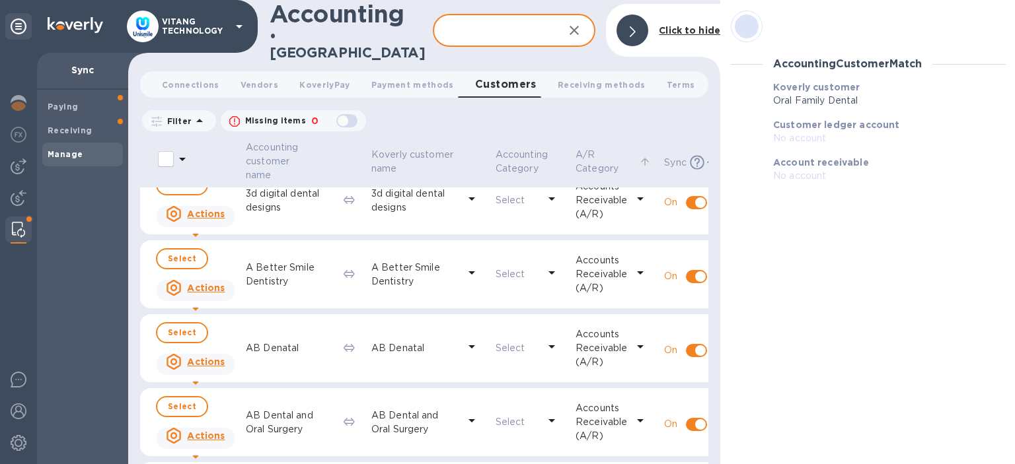
scroll to position [0, 0]
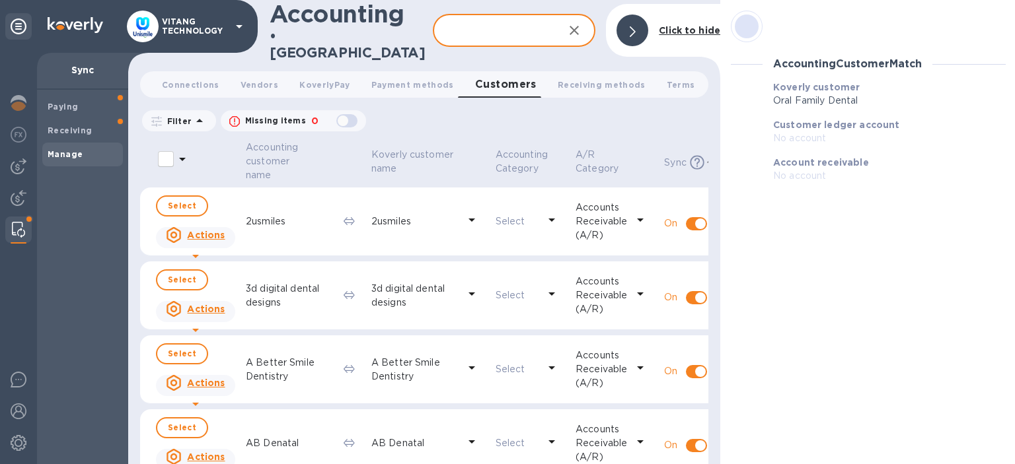
click at [477, 31] on input "text" at bounding box center [493, 31] width 121 height 32
paste input "oral famil"
type input "oral famil"
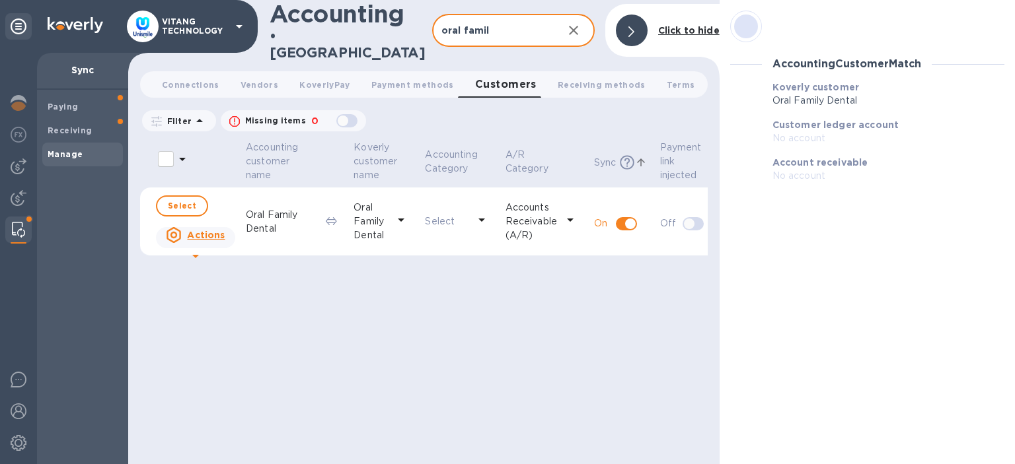
click at [566, 284] on div "Accounting customer name [PERSON_NAME] customer name Accounting Category A/R Ca…" at bounding box center [424, 302] width 568 height 326
click at [575, 26] on icon "button" at bounding box center [574, 30] width 16 height 16
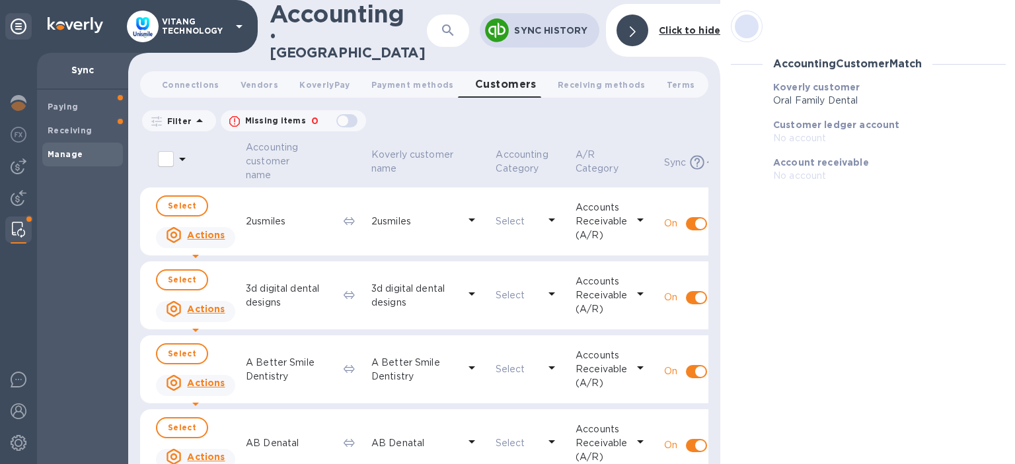
click at [630, 30] on icon at bounding box center [633, 31] width 6 height 11
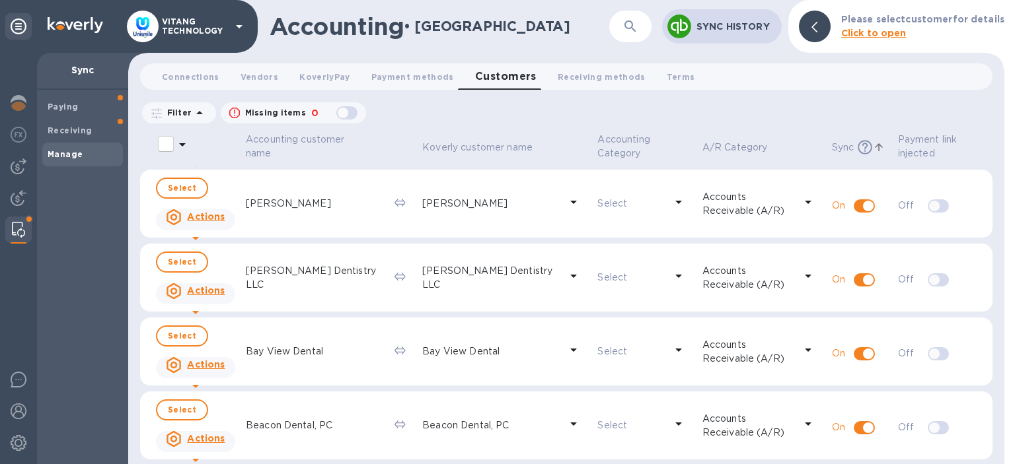
scroll to position [1938, 0]
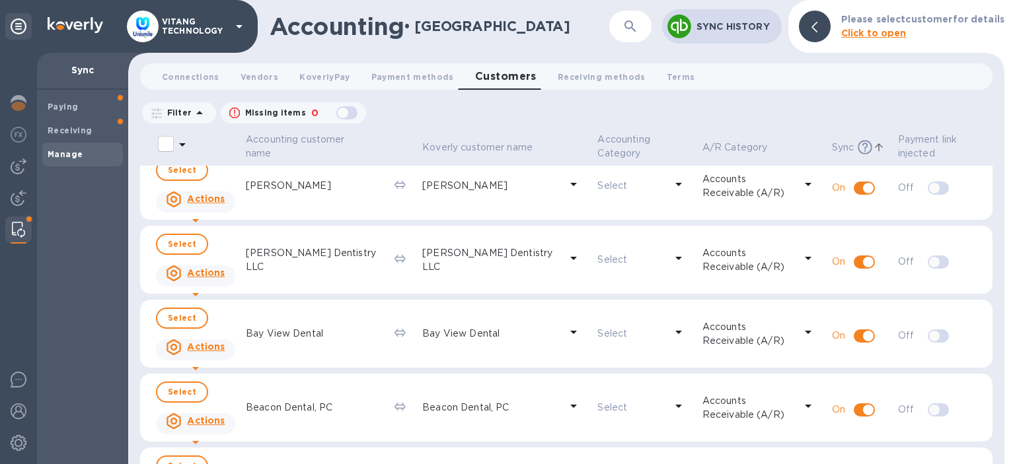
click at [14, 217] on div at bounding box center [19, 230] width 24 height 26
click at [90, 110] on span "Paying" at bounding box center [83, 106] width 70 height 13
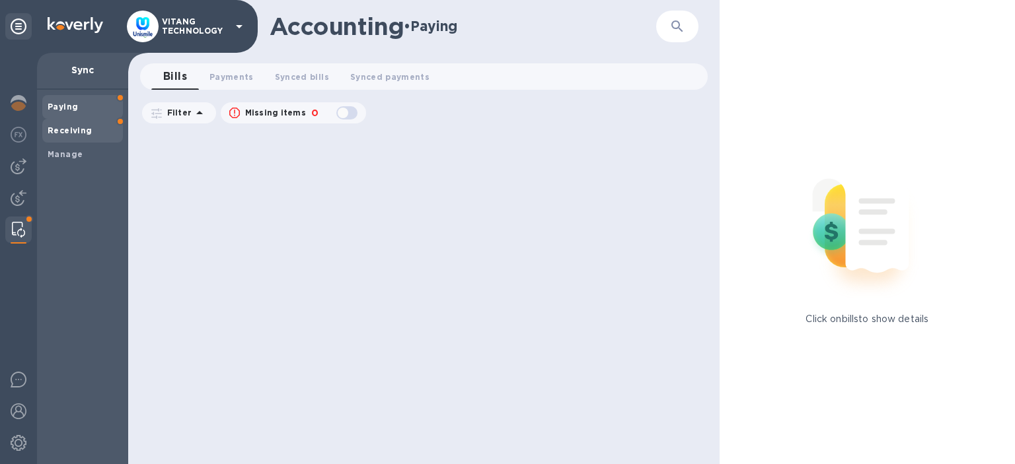
click at [74, 134] on b "Receiving" at bounding box center [70, 131] width 45 height 10
click at [17, 194] on img at bounding box center [19, 198] width 16 height 16
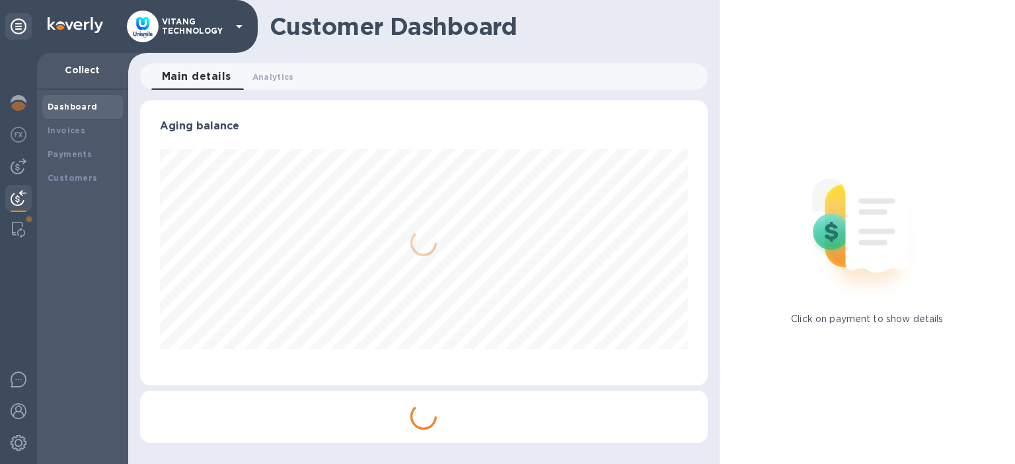
scroll to position [285, 568]
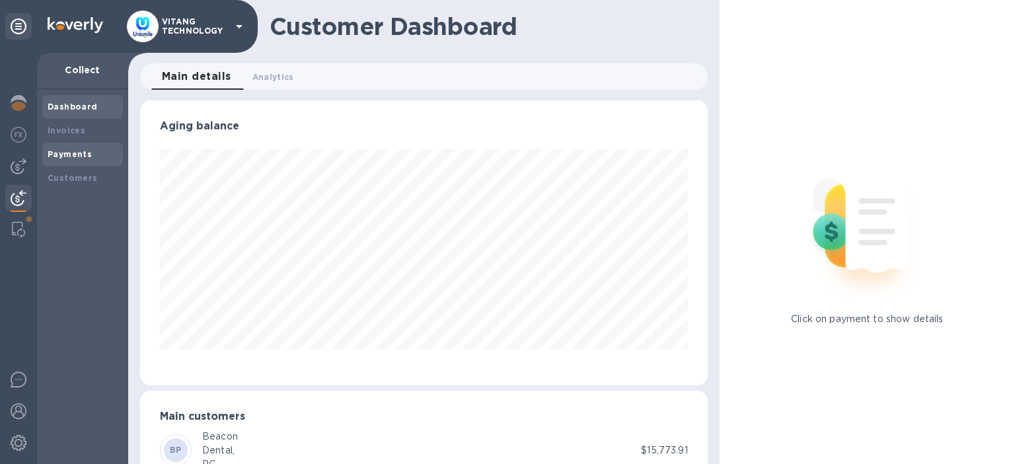
click at [61, 151] on b "Payments" at bounding box center [70, 154] width 44 height 10
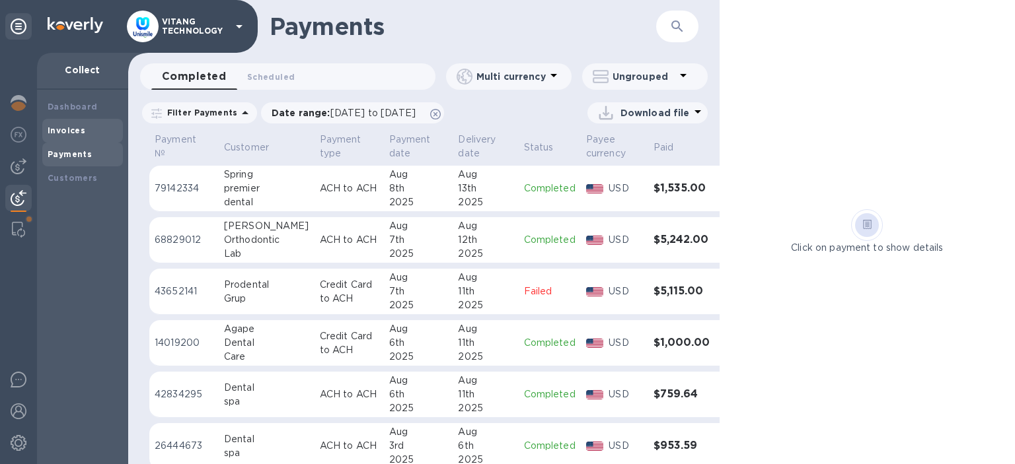
click at [71, 128] on b "Invoices" at bounding box center [67, 131] width 38 height 10
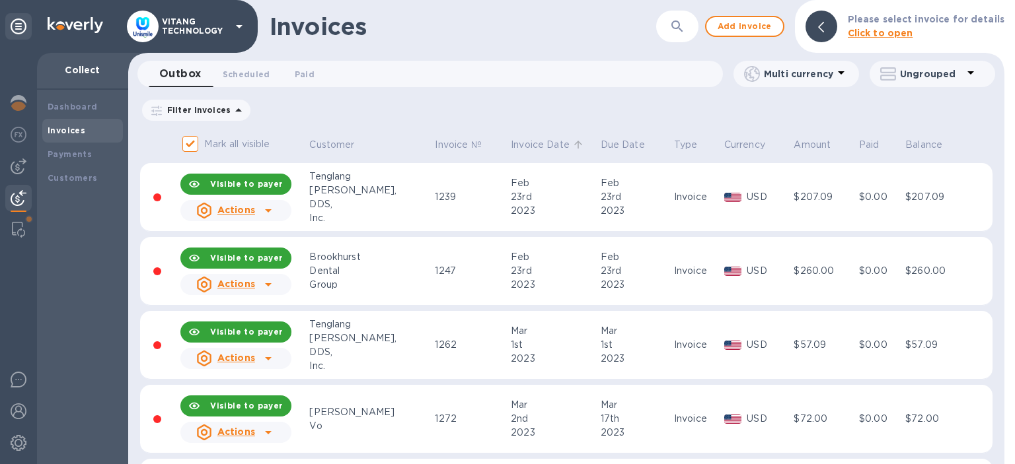
click at [511, 142] on p "Invoice Date" at bounding box center [540, 145] width 59 height 14
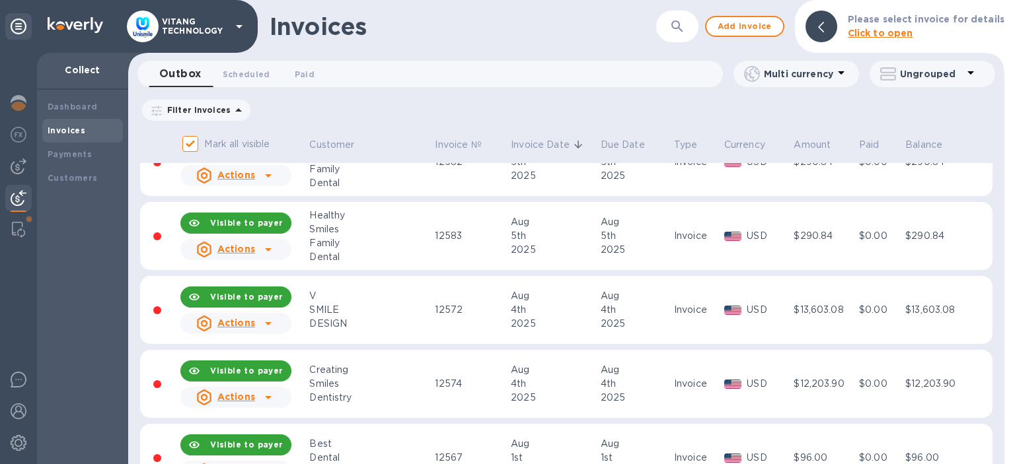
scroll to position [918, 0]
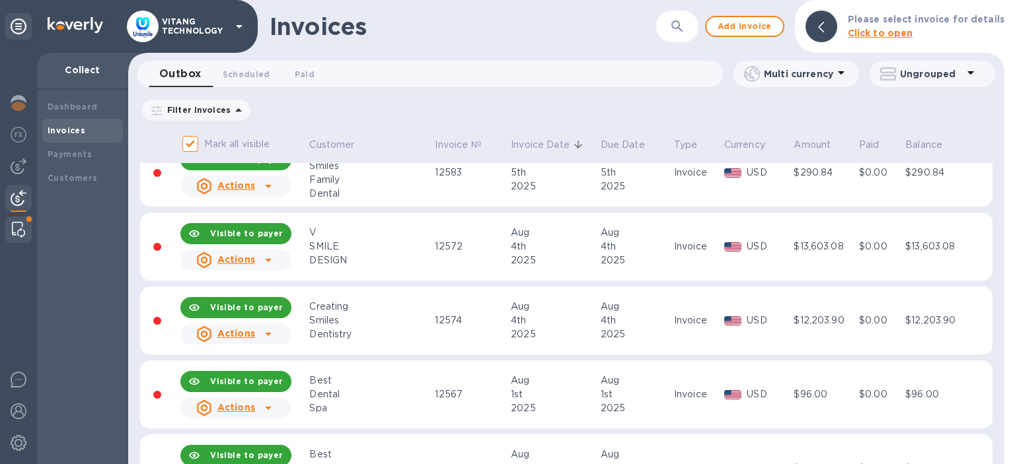
click at [14, 220] on div at bounding box center [19, 230] width 24 height 26
